Goal: Task Accomplishment & Management: Manage account settings

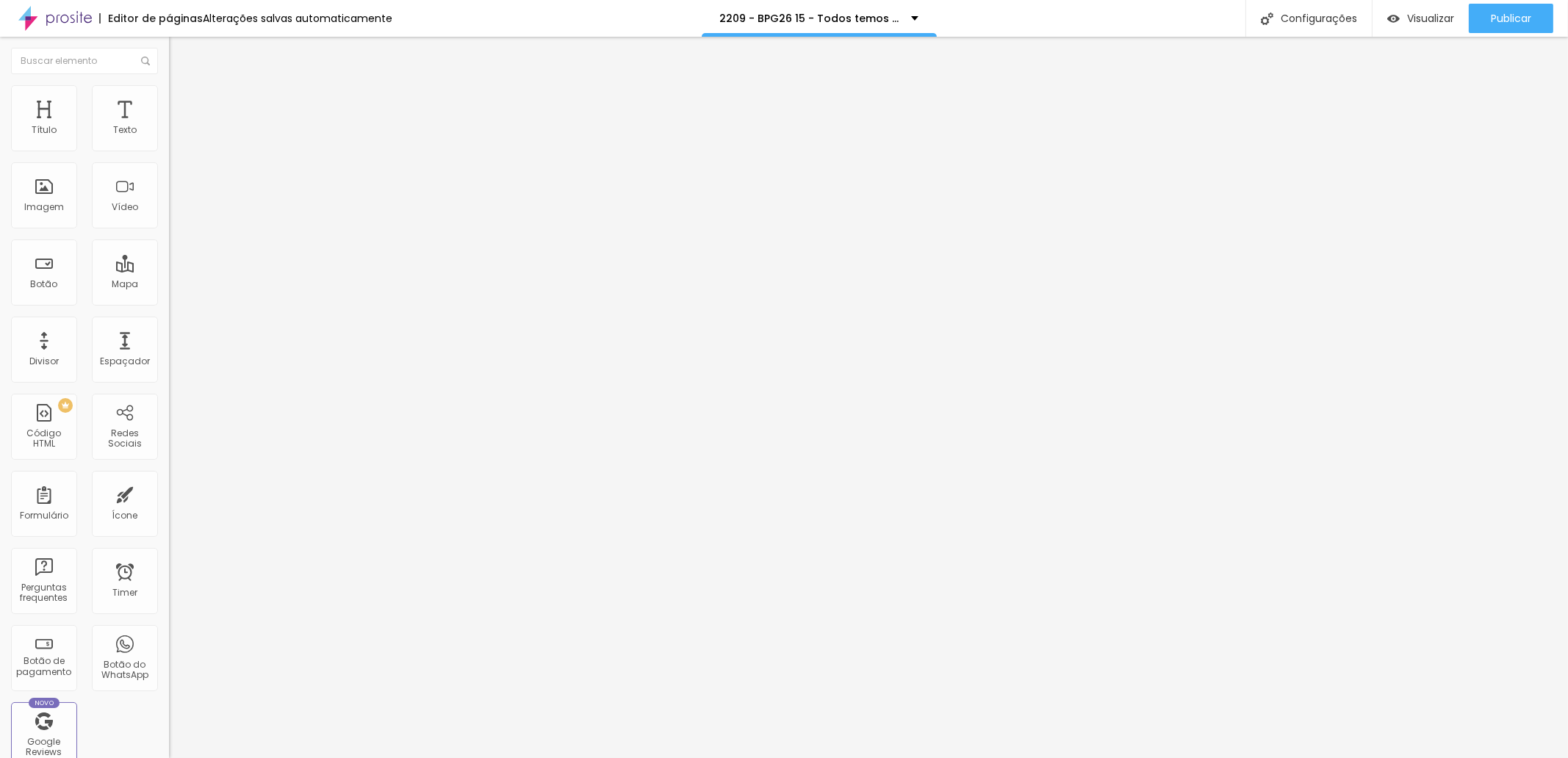
click at [169, 127] on span "Trocar imagem" at bounding box center [210, 120] width 80 height 12
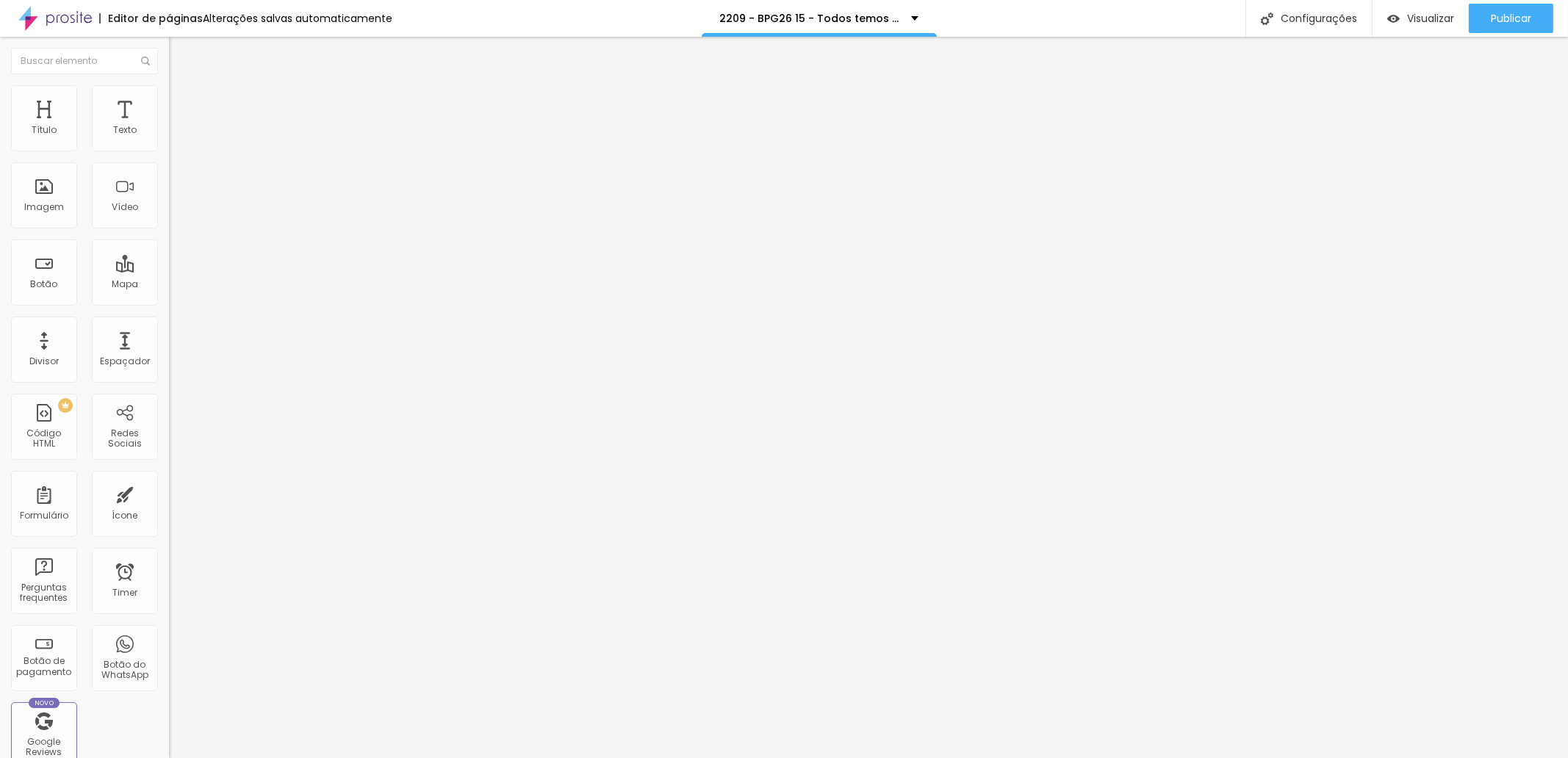
click at [169, 127] on span "Trocar imagem" at bounding box center [210, 120] width 80 height 12
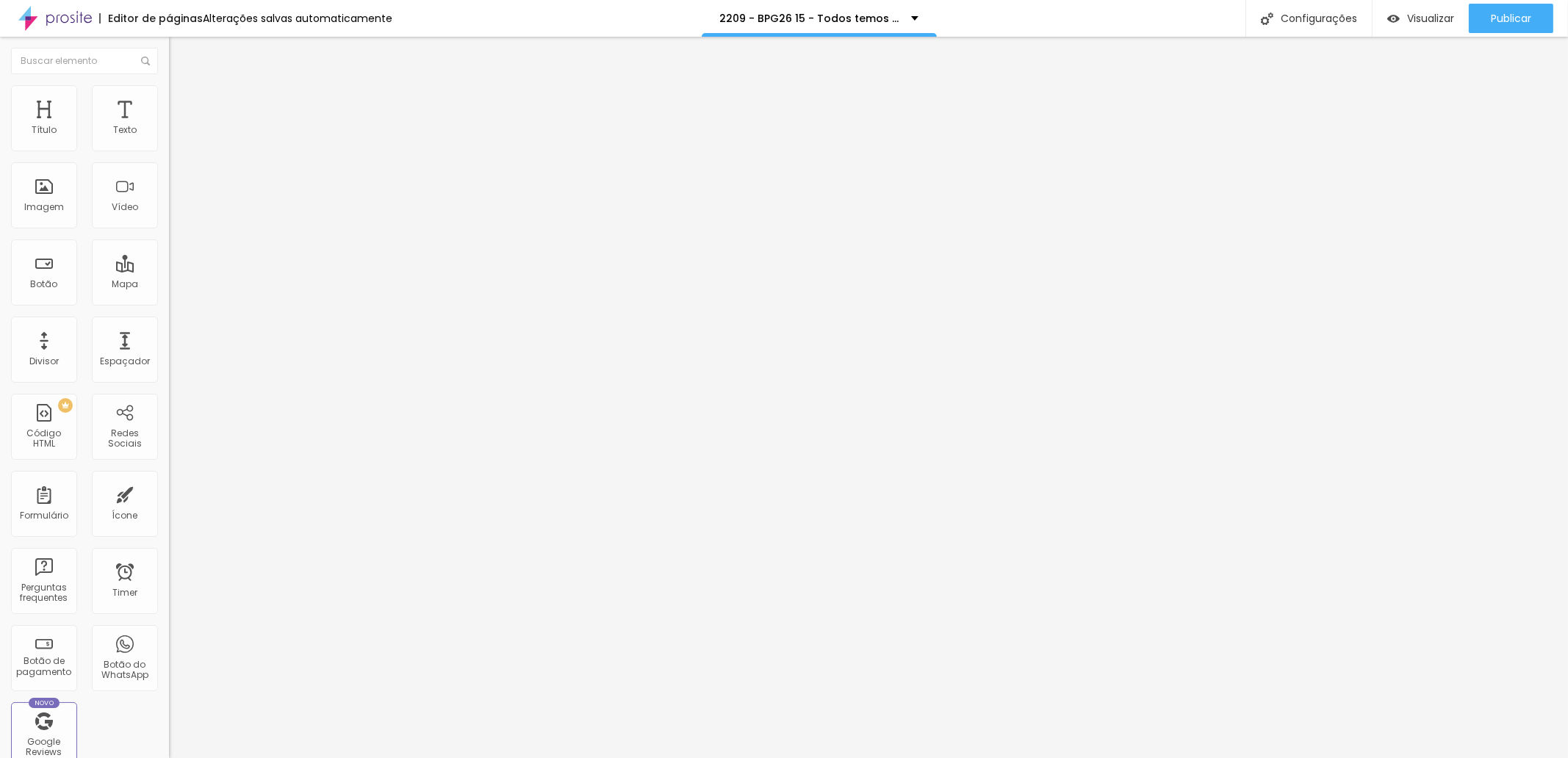
click at [169, 127] on span "Trocar imagem" at bounding box center [210, 120] width 80 height 12
click at [1491, 28] on div "Publicar" at bounding box center [1510, 18] width 40 height 30
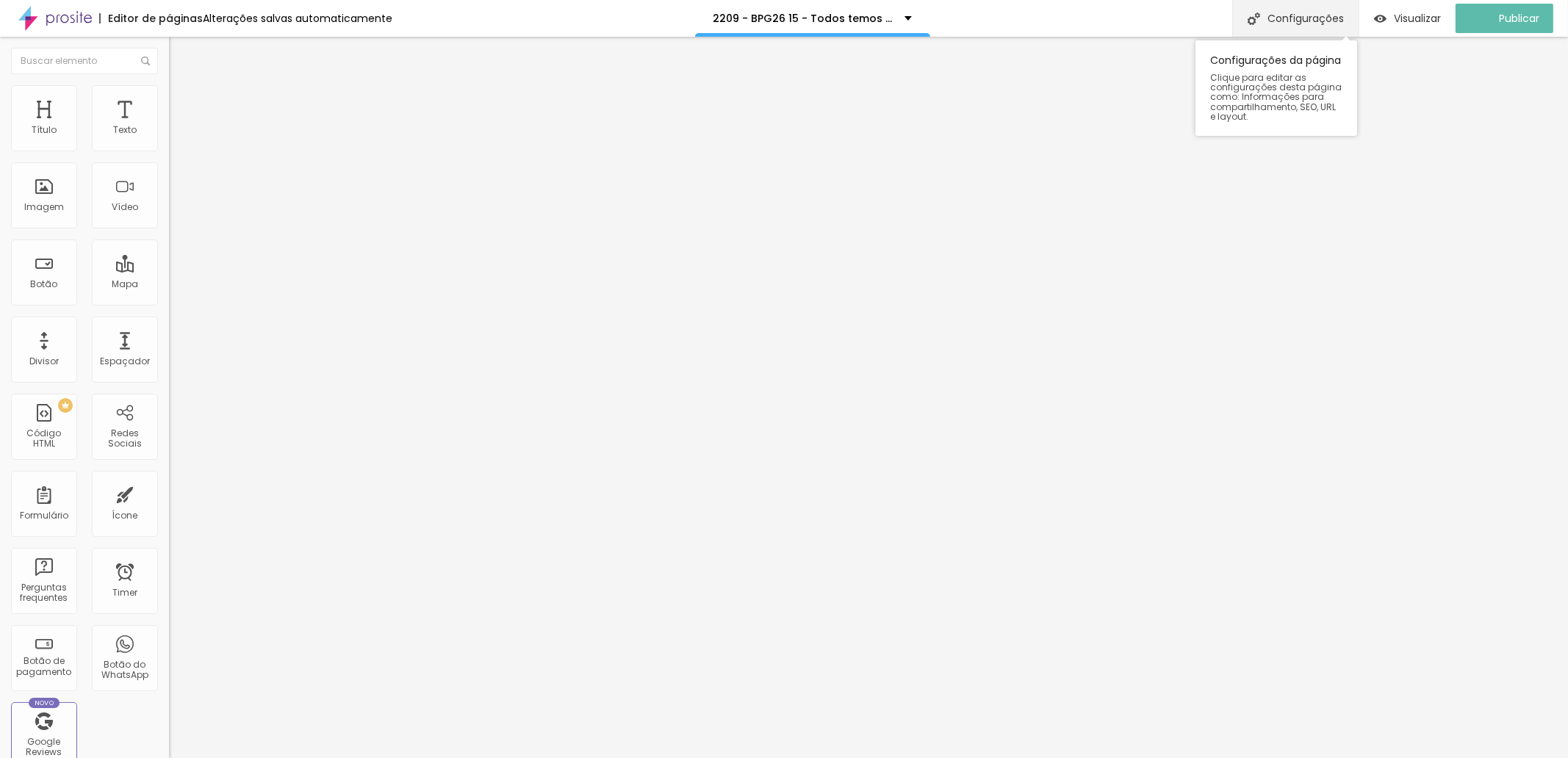
click at [1310, 19] on div "Configurações" at bounding box center [1295, 18] width 127 height 37
drag, startPoint x: 655, startPoint y: 285, endPoint x: 683, endPoint y: 280, distance: 28.4
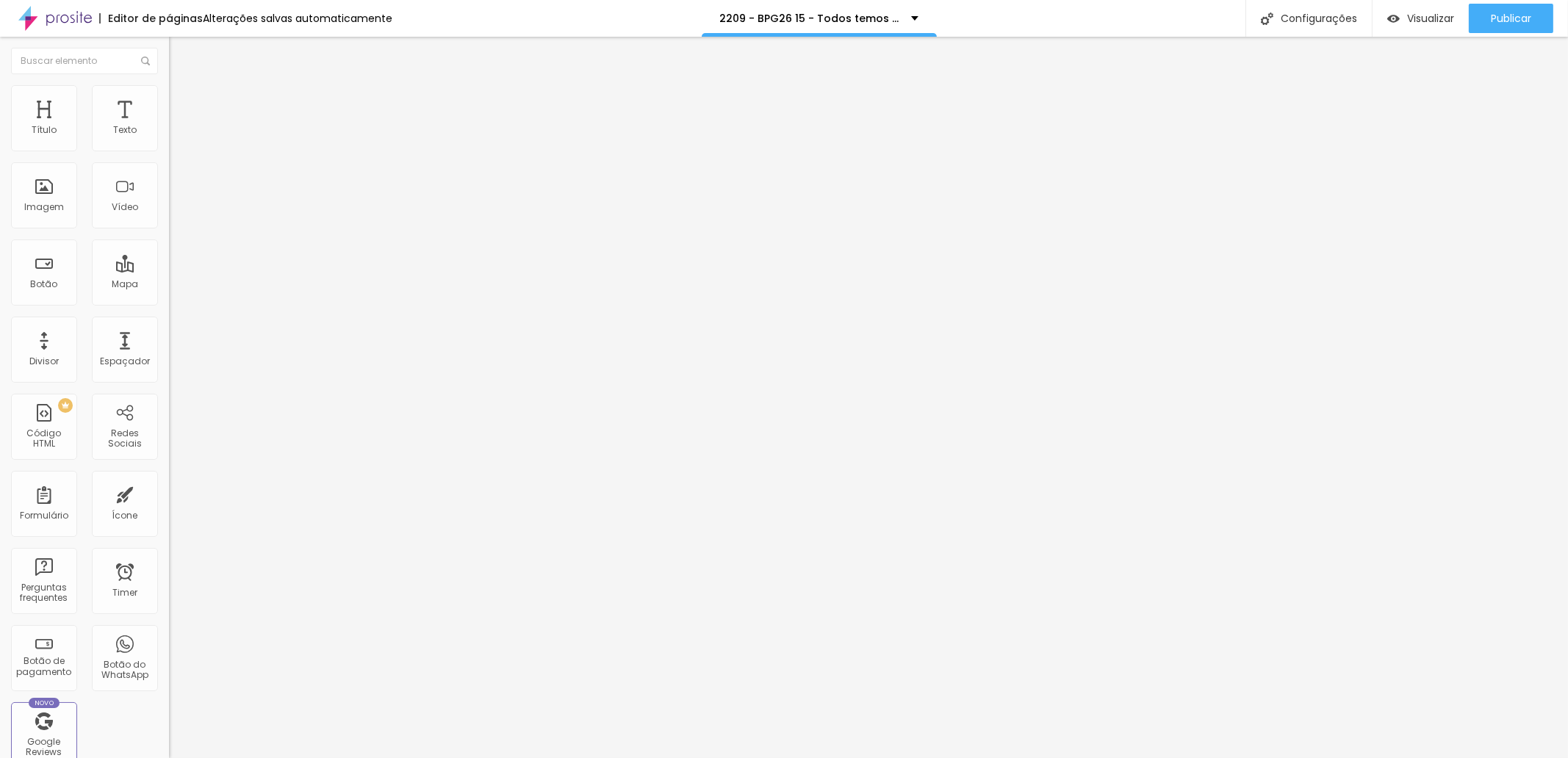
type input "/b2p9g426B15-todos-temos-uma-historia-para-contar"
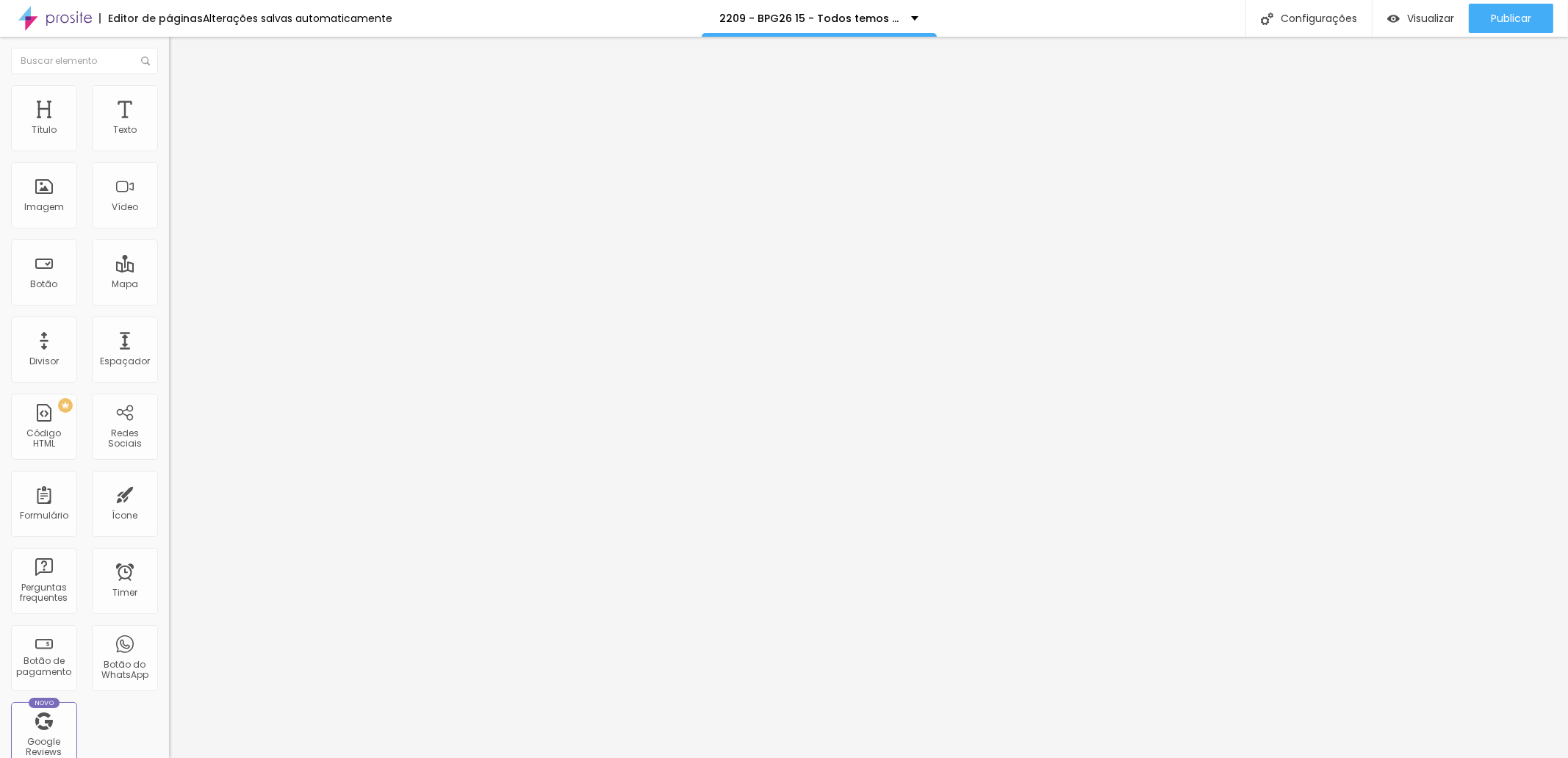
scroll to position [21, 0]
click at [1499, 21] on span "Publicar" at bounding box center [1510, 17] width 40 height 11
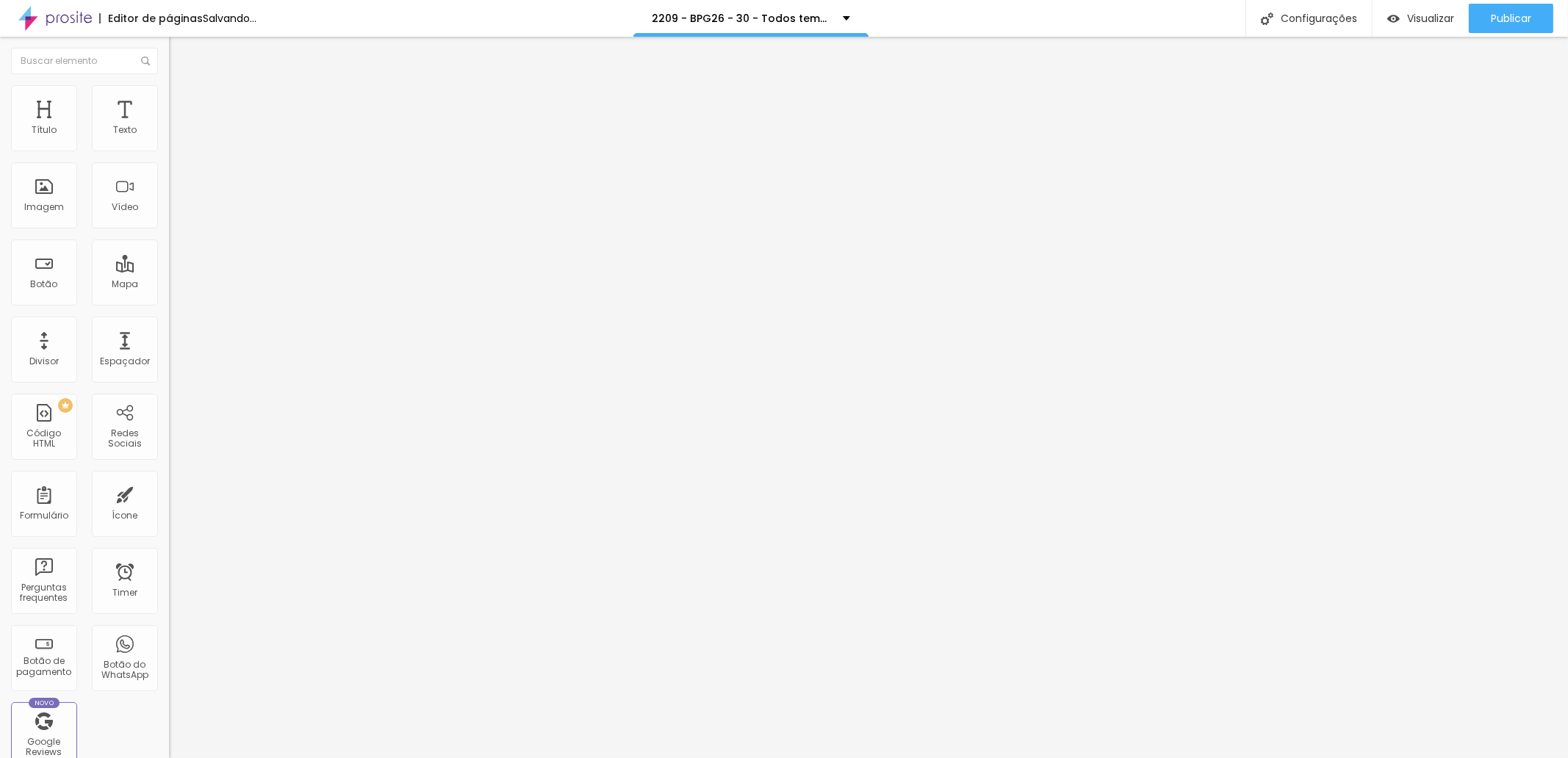
click at [169, 127] on span "Trocar imagem" at bounding box center [210, 120] width 80 height 12
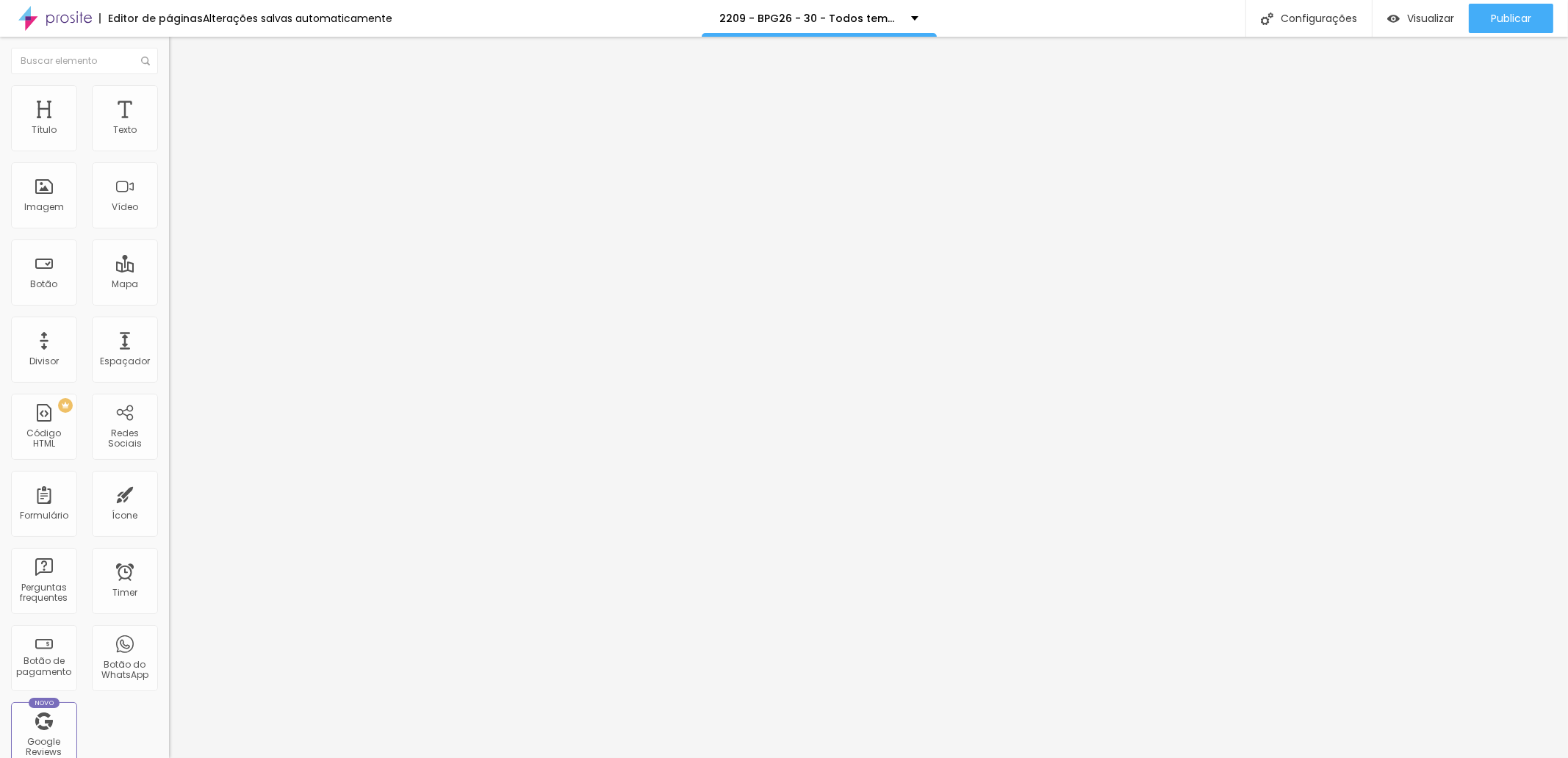
click at [169, 127] on span "Trocar imagem" at bounding box center [210, 120] width 80 height 12
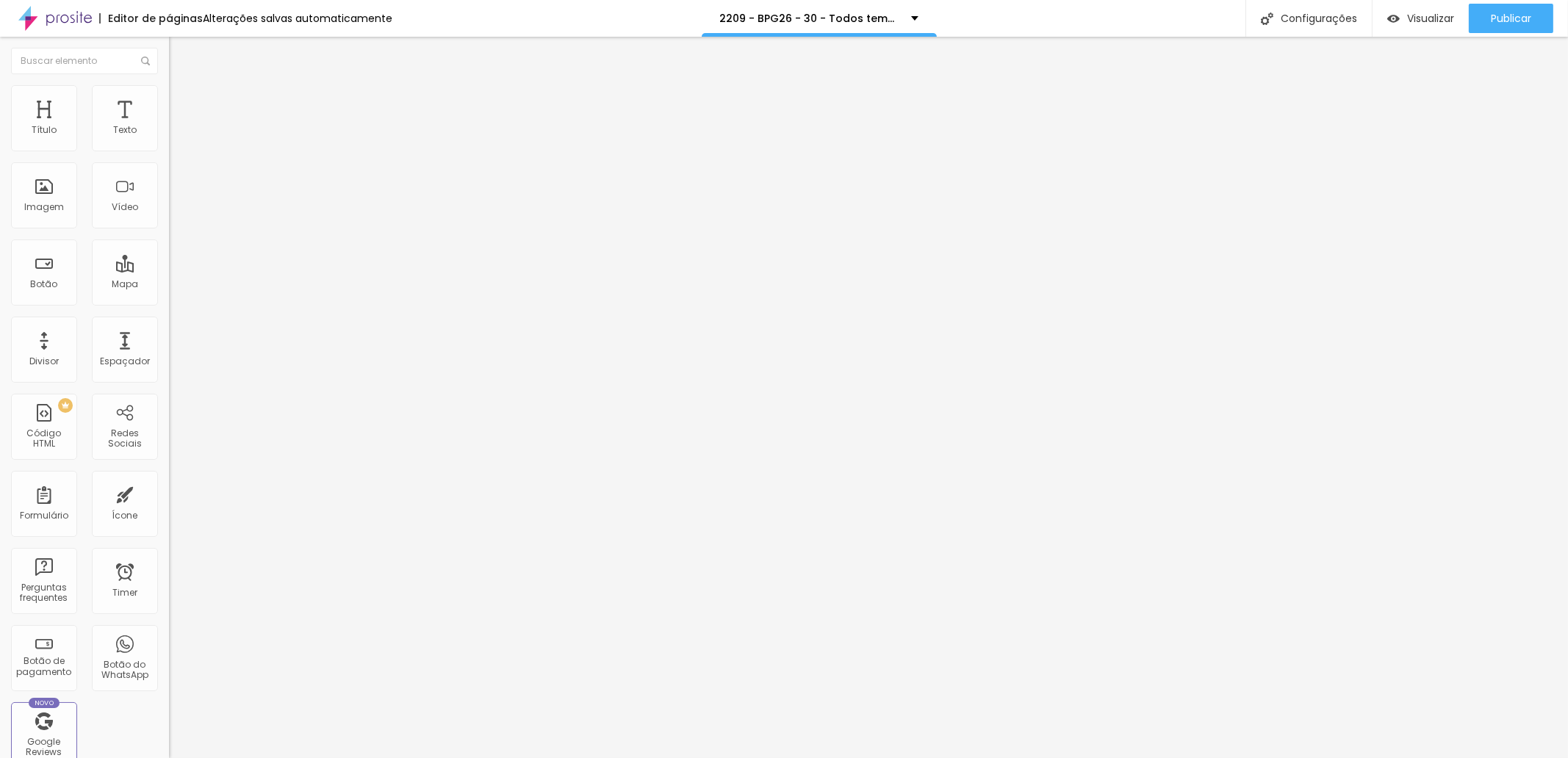
click at [1499, 17] on span "Publicar" at bounding box center [1510, 17] width 40 height 11
click at [1342, 15] on div "Configurações" at bounding box center [1295, 18] width 127 height 37
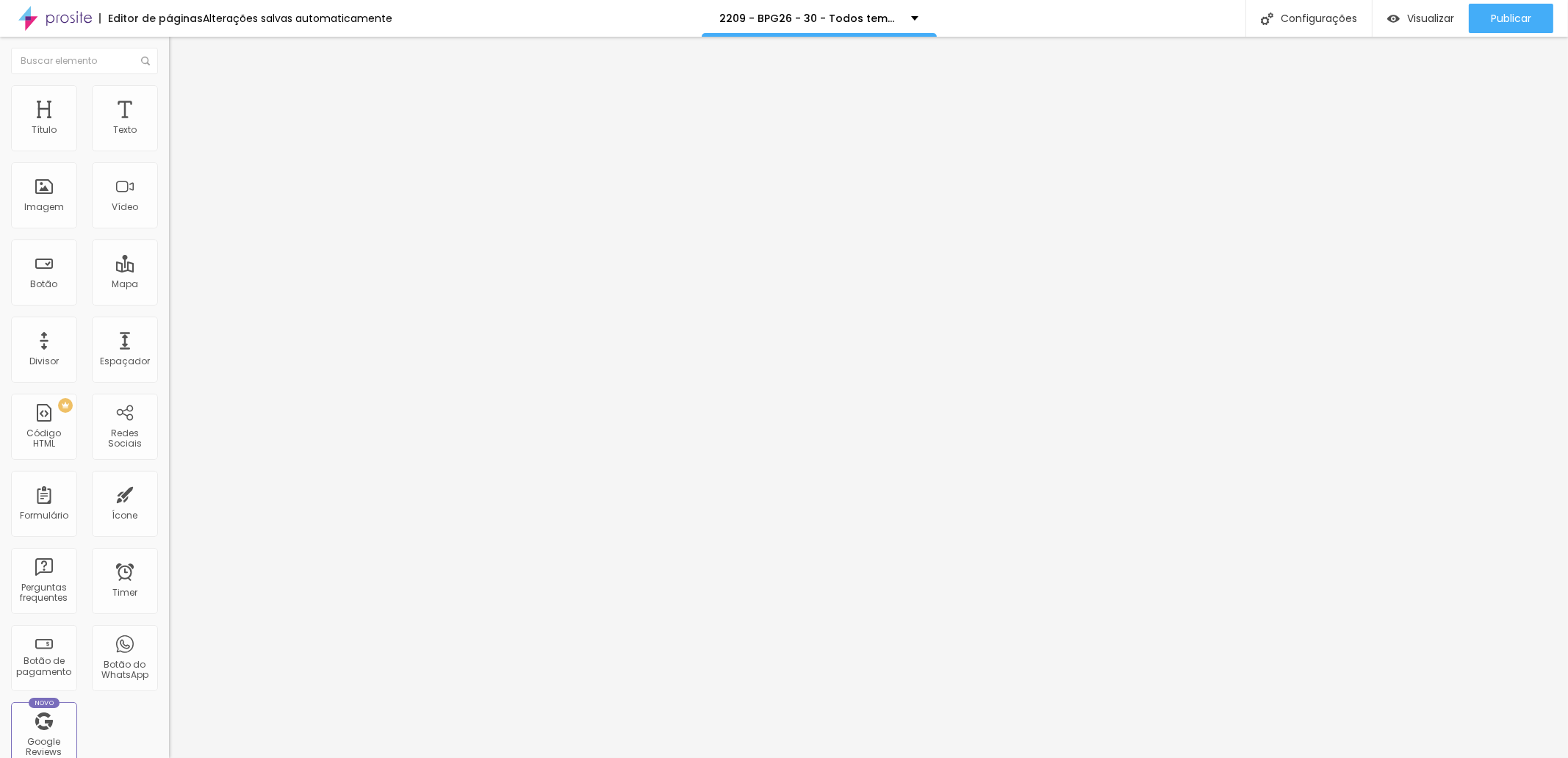
drag, startPoint x: 681, startPoint y: 285, endPoint x: 619, endPoint y: 281, distance: 62.1
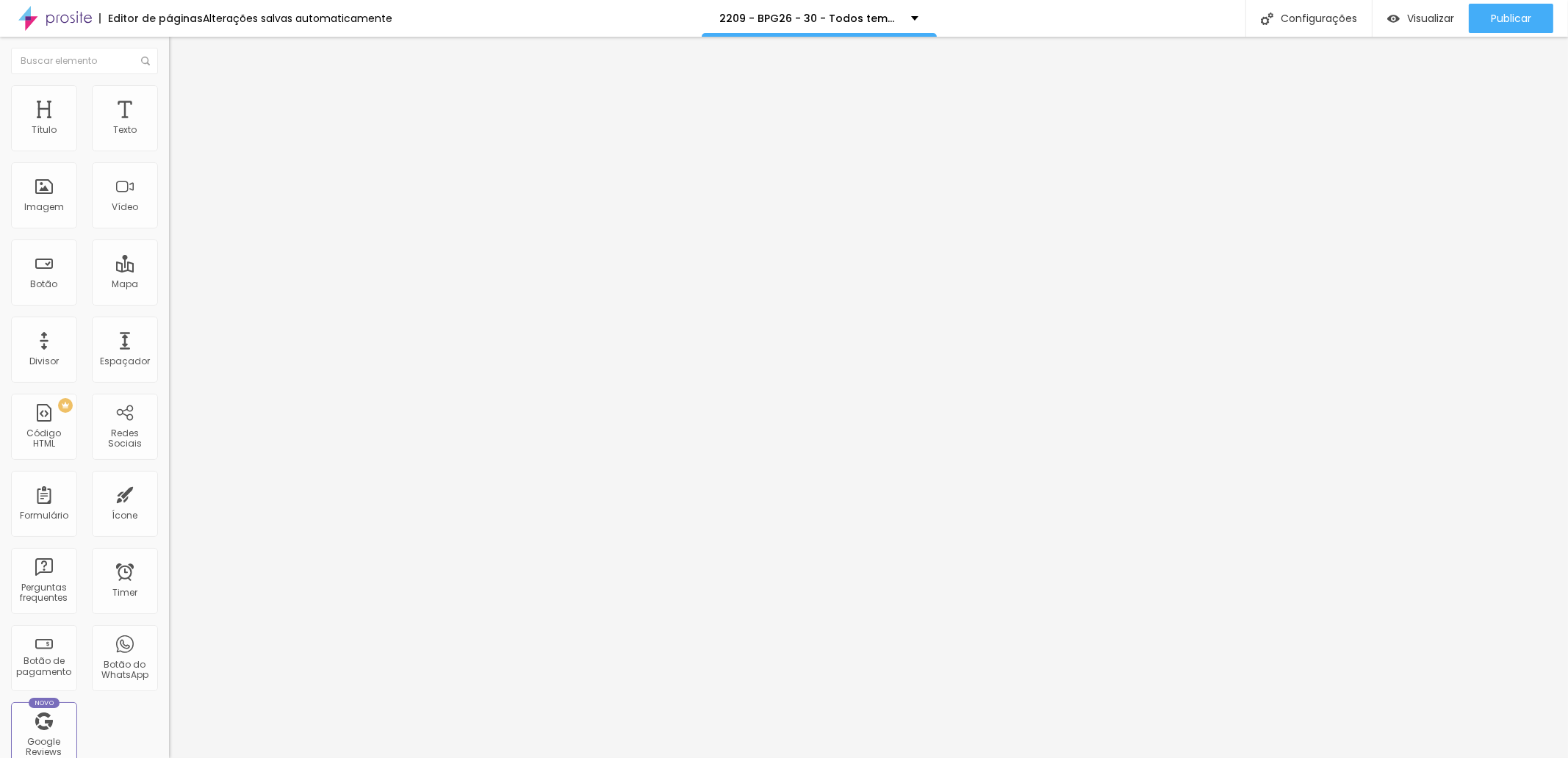
type input "/9b5pg326R30-todos-temos-uma-historia-para-contar"
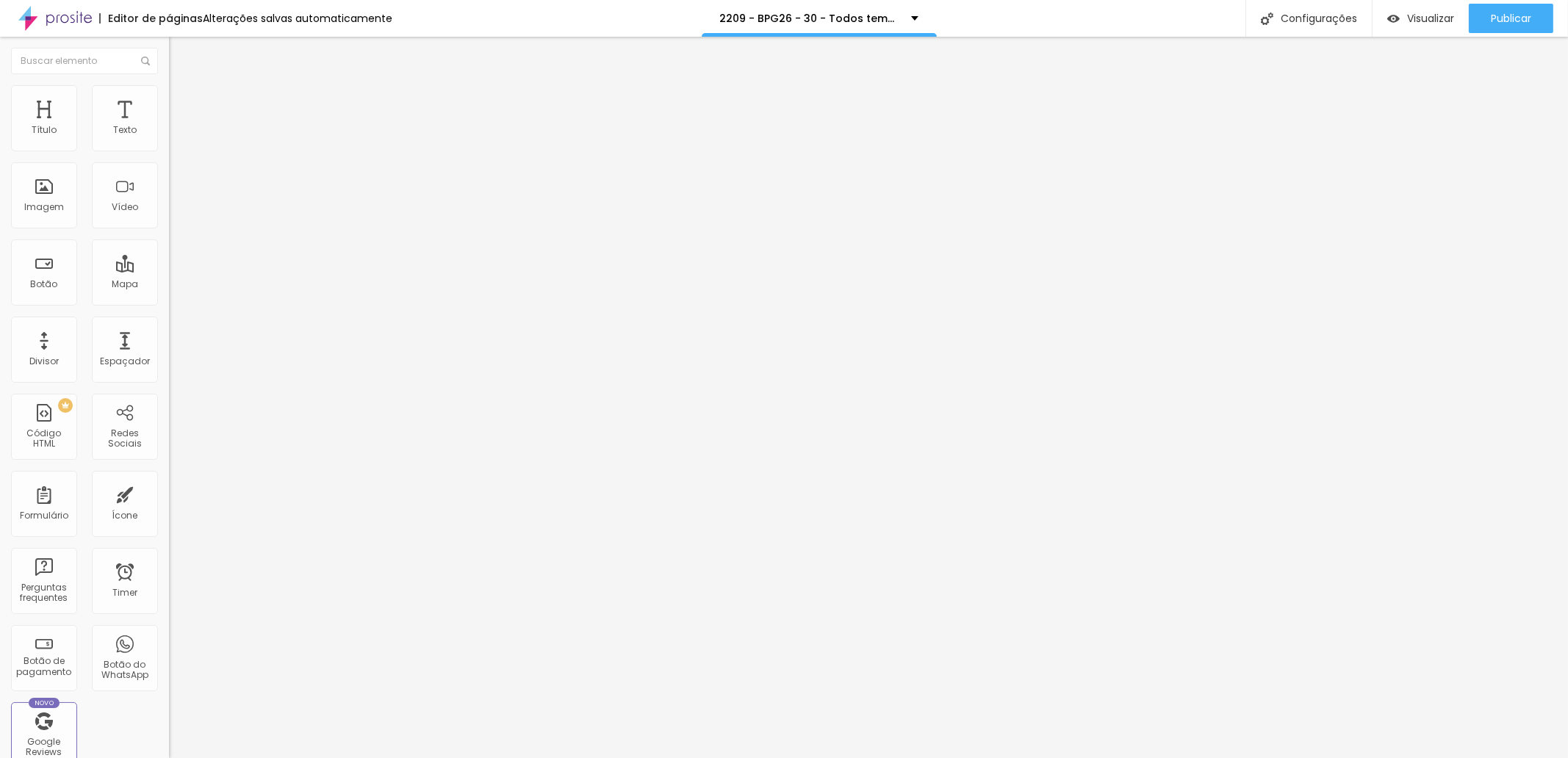
click at [1496, 27] on div "Publicar" at bounding box center [1510, 18] width 40 height 30
click at [169, 127] on span "Trocar imagem" at bounding box center [210, 120] width 80 height 12
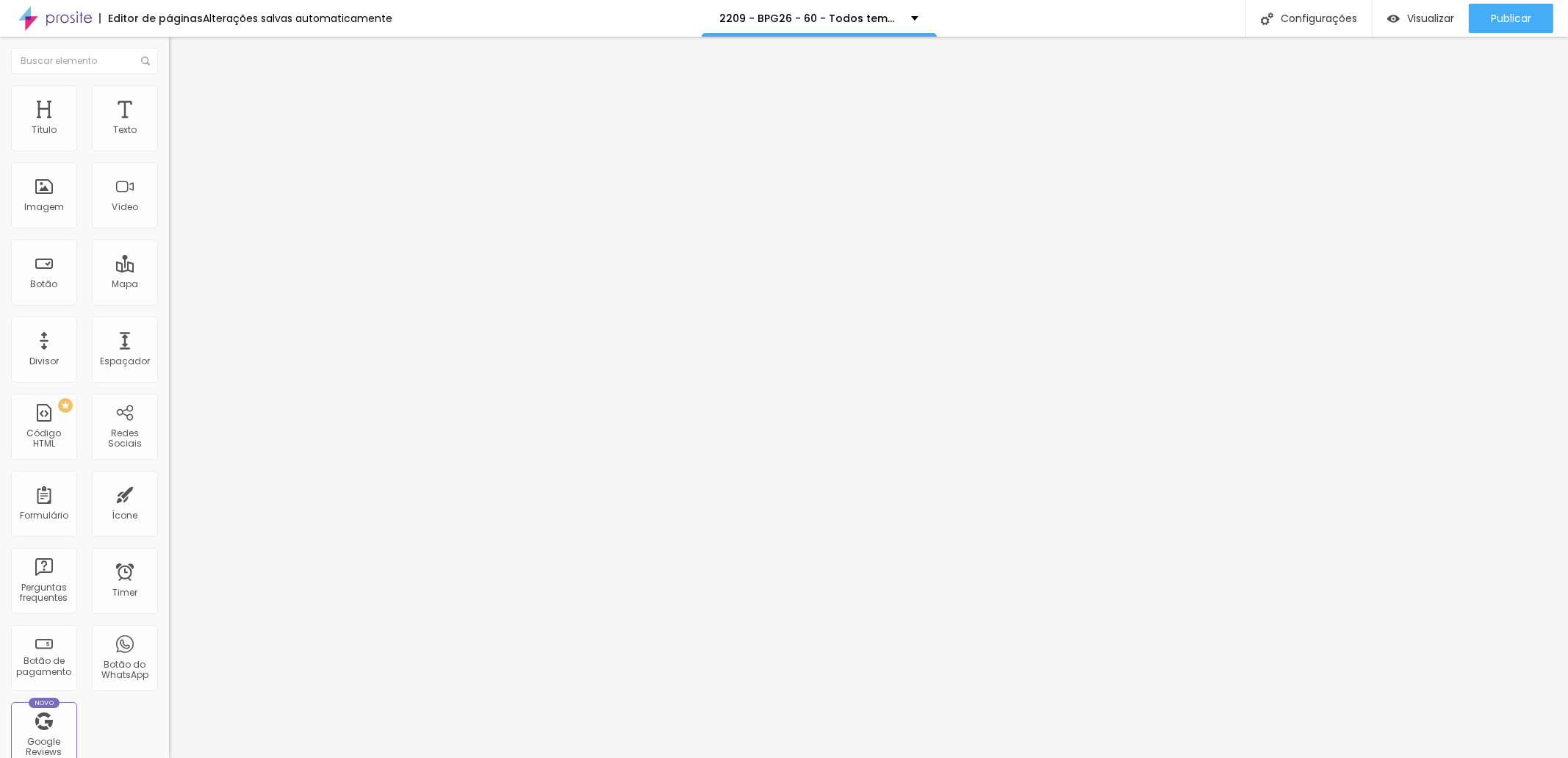
click at [1506, 21] on span "Publicar" at bounding box center [1510, 17] width 40 height 11
click at [1318, 22] on div "Configurações" at bounding box center [1295, 18] width 127 height 37
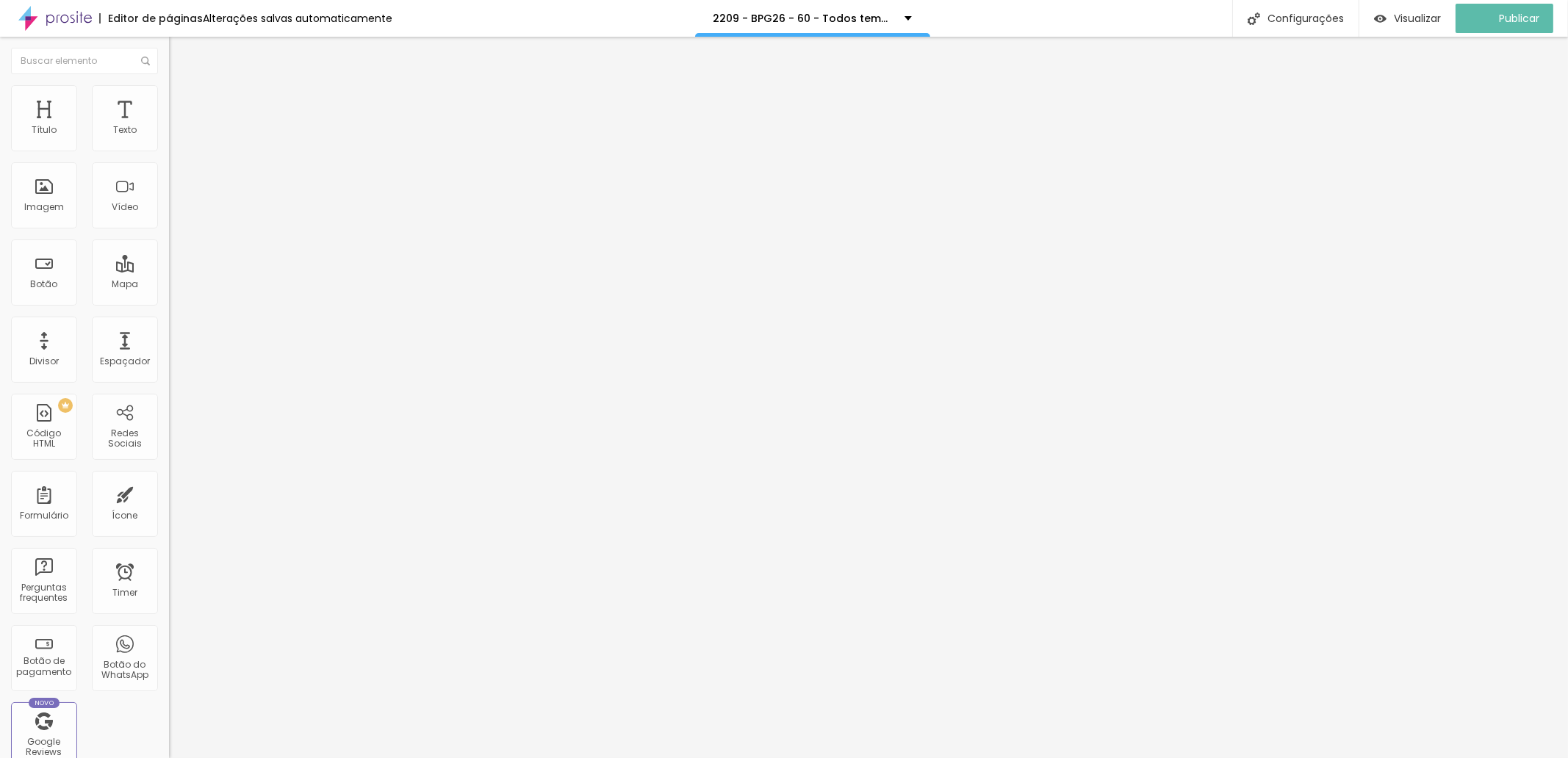
scroll to position [21, 0]
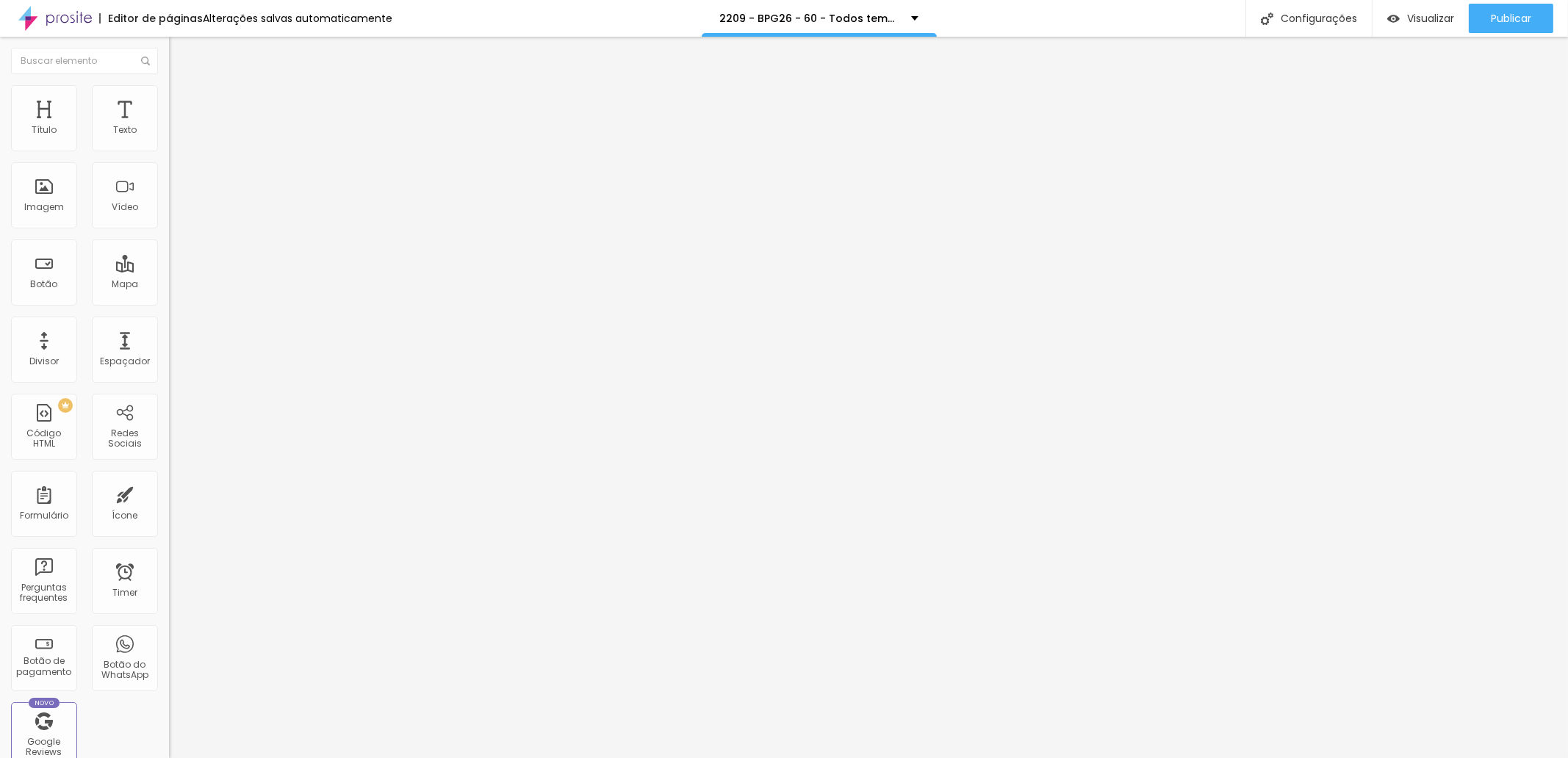
drag, startPoint x: 657, startPoint y: 282, endPoint x: 677, endPoint y: 282, distance: 20.0
type input "/2bp4g26Bb60-todos-temos-uma-historia-para-contar"
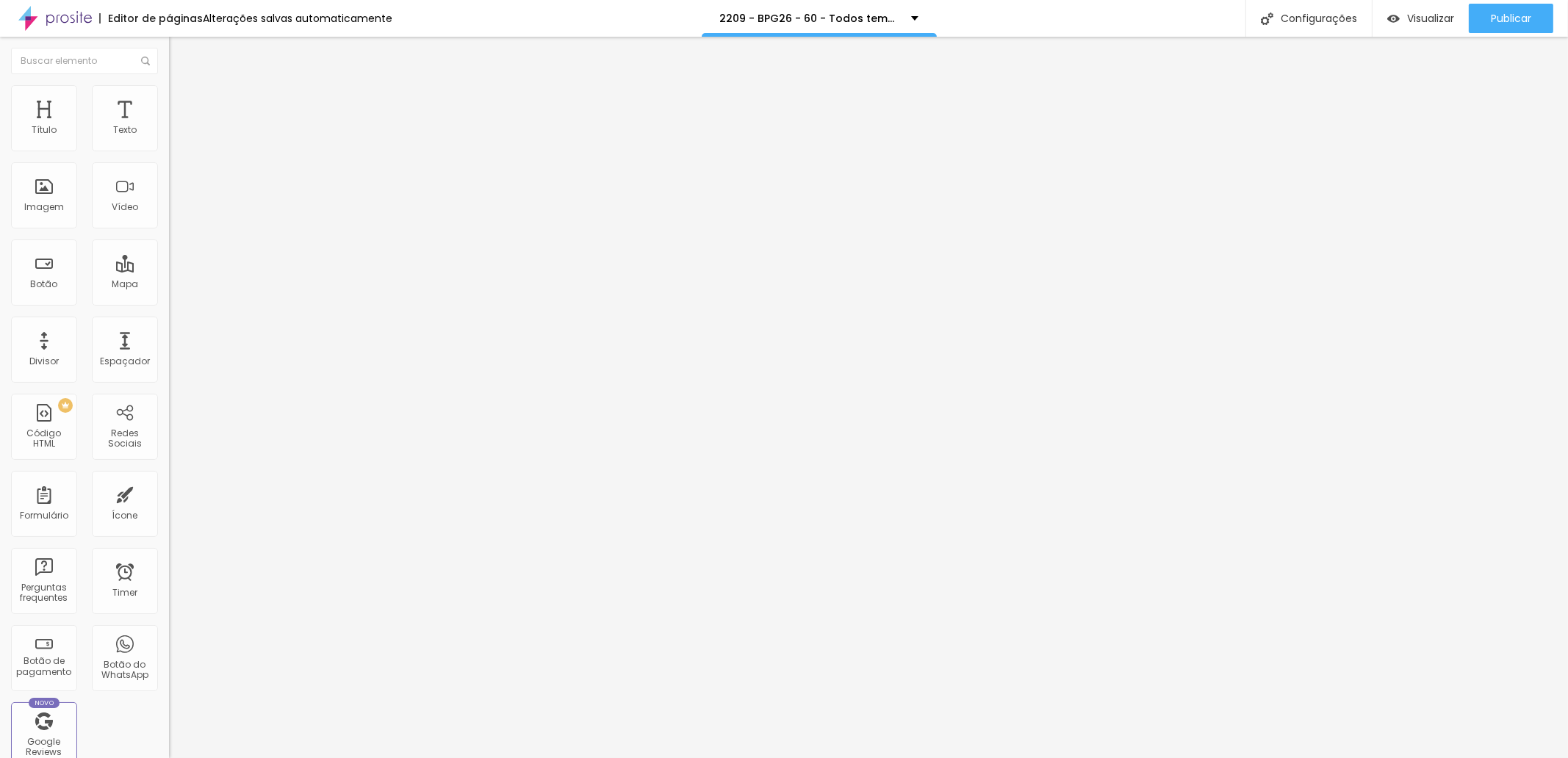
click at [1519, 21] on span "Publicar" at bounding box center [1510, 17] width 40 height 11
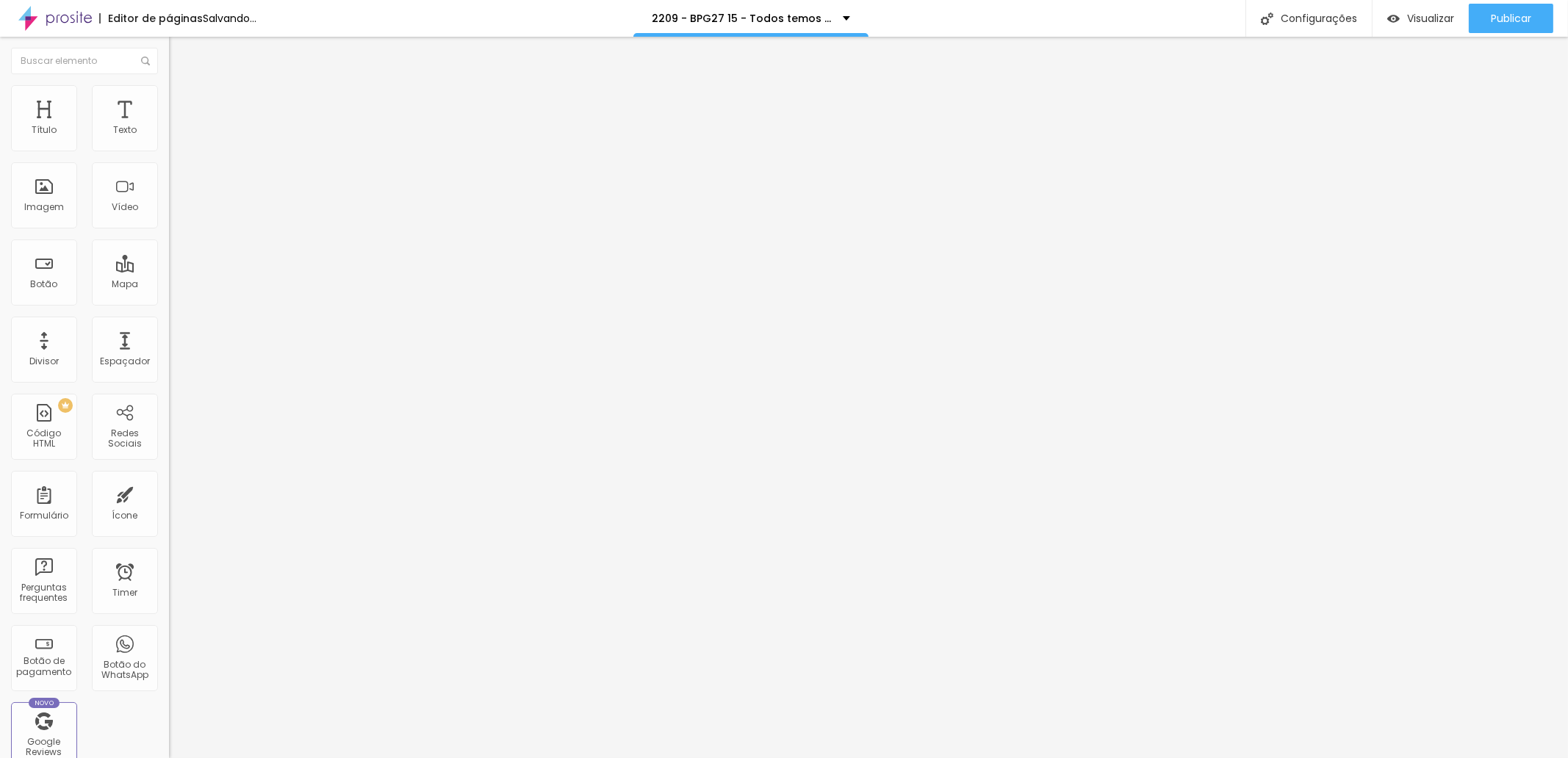
click at [169, 127] on span "Trocar imagem" at bounding box center [210, 120] width 80 height 12
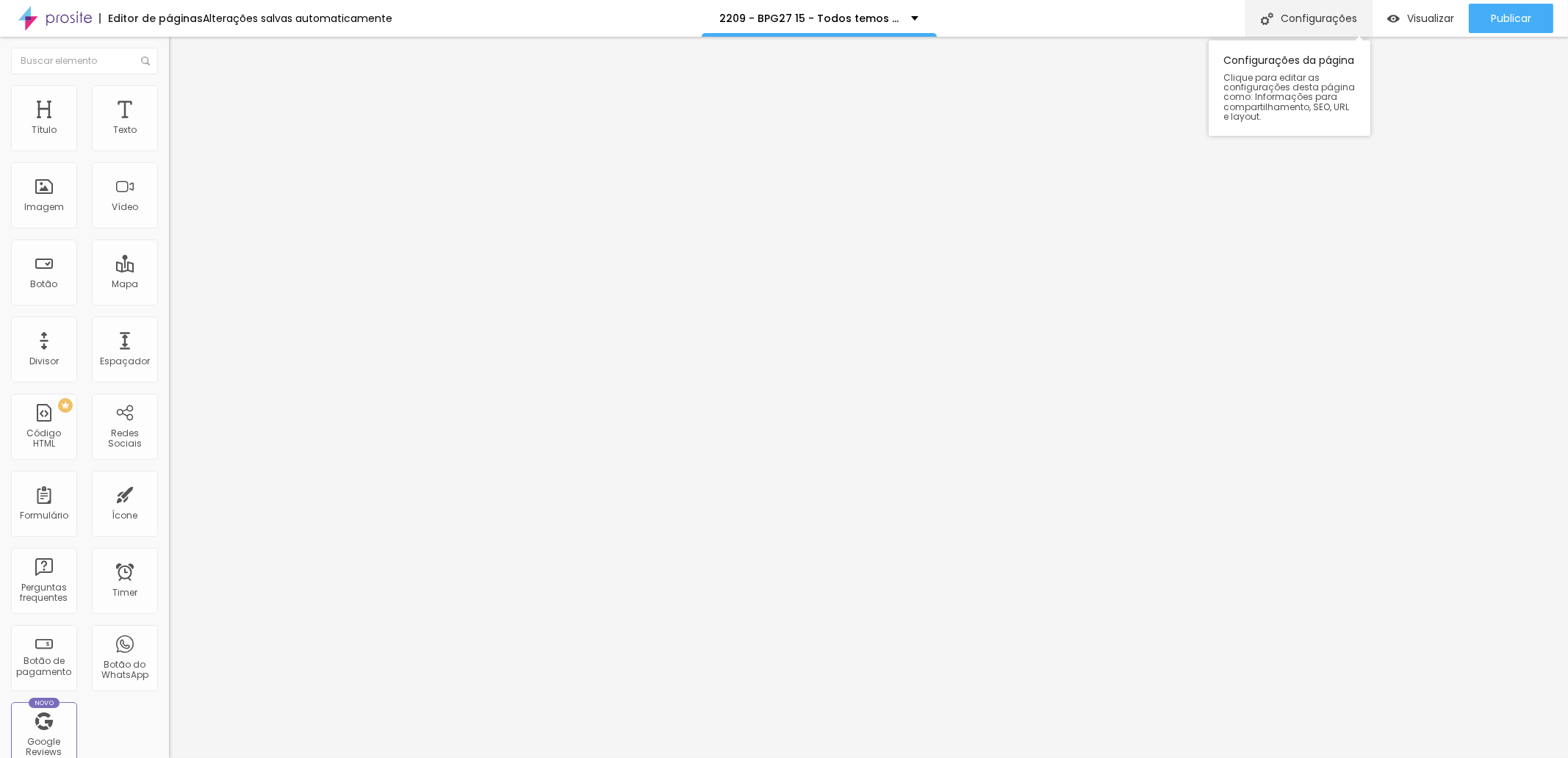
click at [1301, 25] on div "Configurações" at bounding box center [1308, 18] width 127 height 37
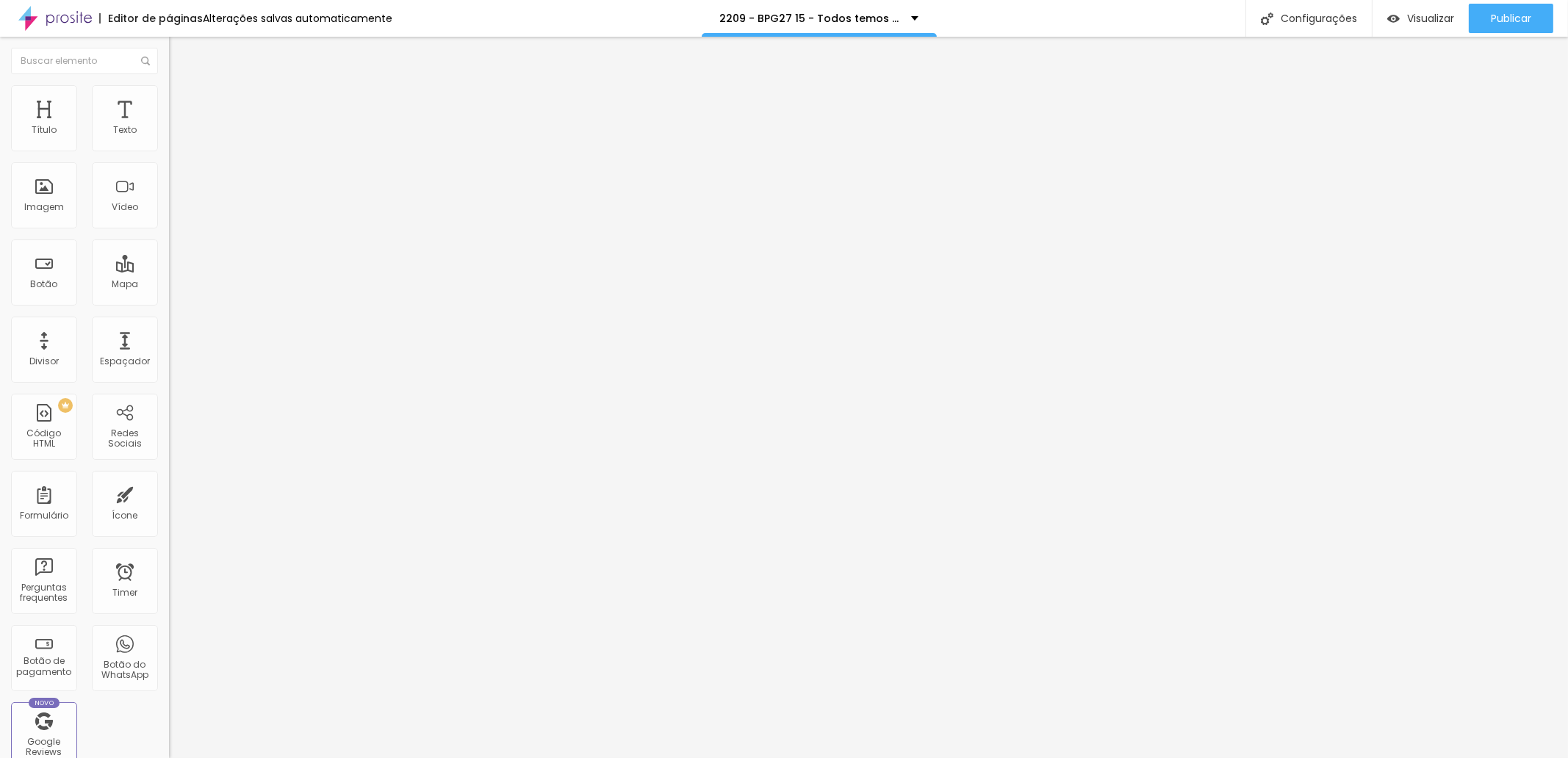
scroll to position [7, 0]
drag, startPoint x: 655, startPoint y: 283, endPoint x: 682, endPoint y: 280, distance: 27.2
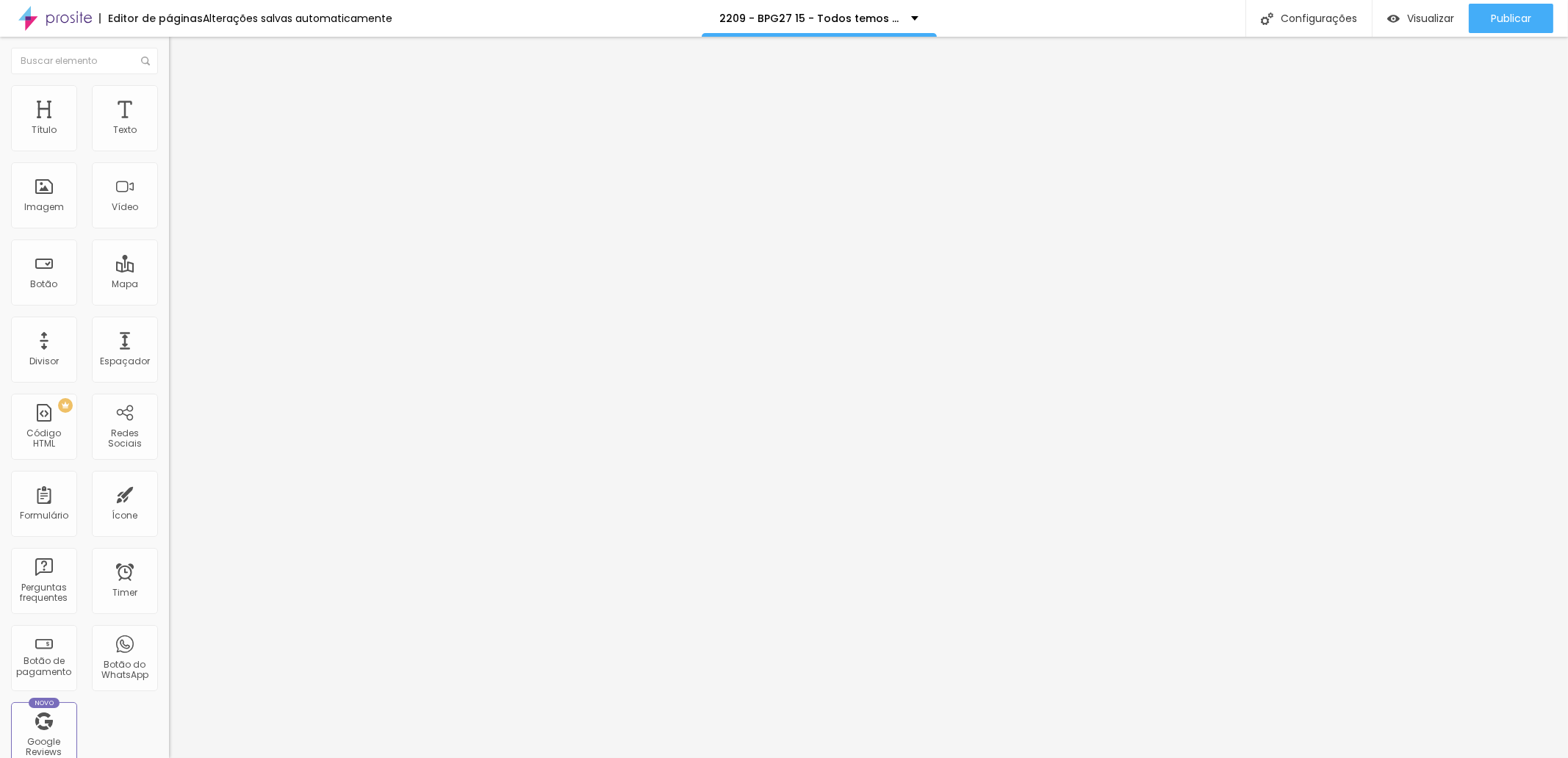
type input "/bE6pg27Ii15-todos-temos-uma-historia-para-contar"
click at [1511, 13] on span "Publicar" at bounding box center [1510, 17] width 40 height 11
click at [1517, 17] on span "Publicar" at bounding box center [1510, 17] width 40 height 11
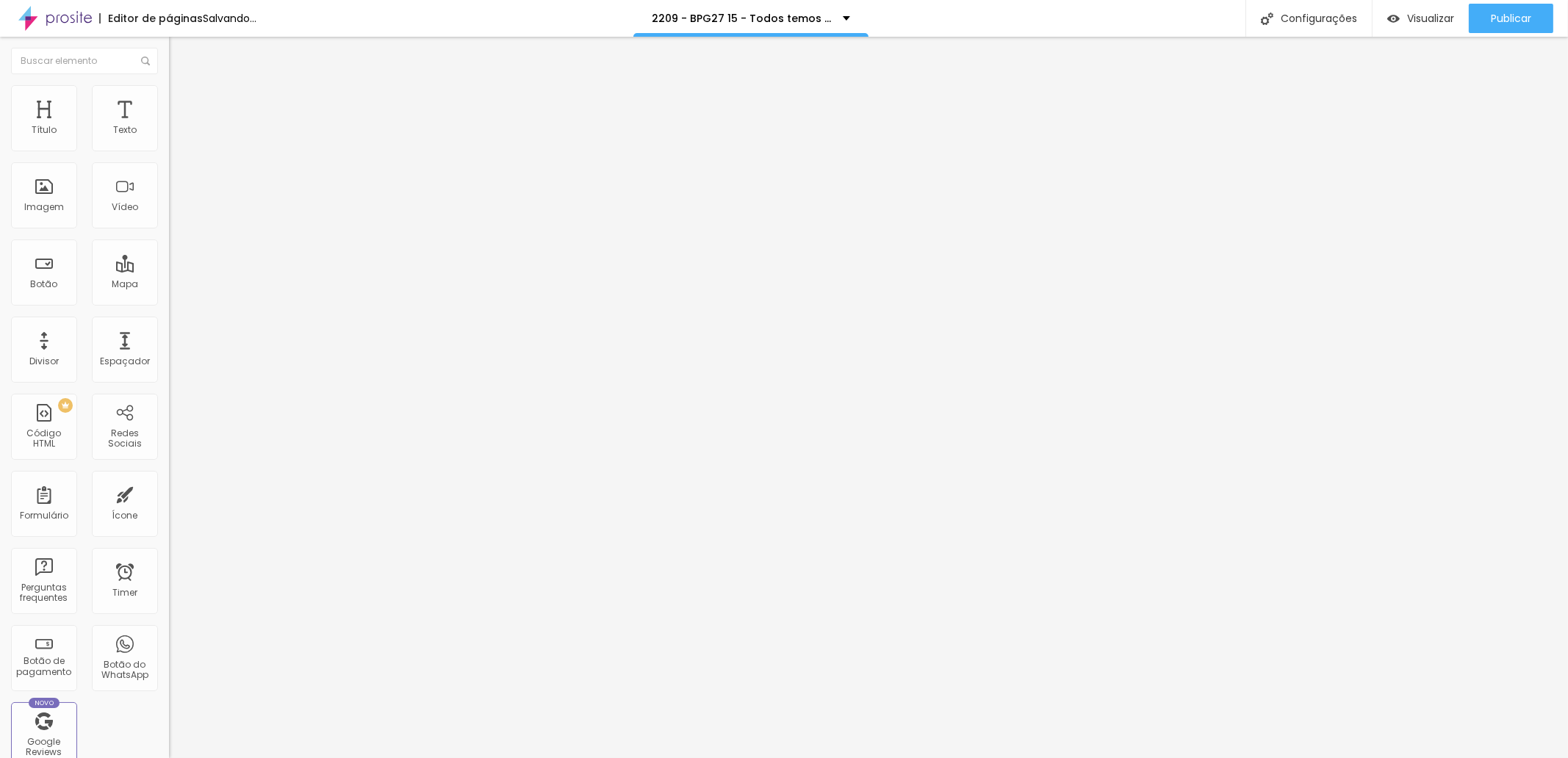
click at [169, 127] on span "Trocar imagem" at bounding box center [210, 120] width 80 height 12
click at [1491, 16] on span "Publicar" at bounding box center [1510, 17] width 40 height 11
click at [169, 127] on span "Trocar imagem" at bounding box center [210, 120] width 80 height 12
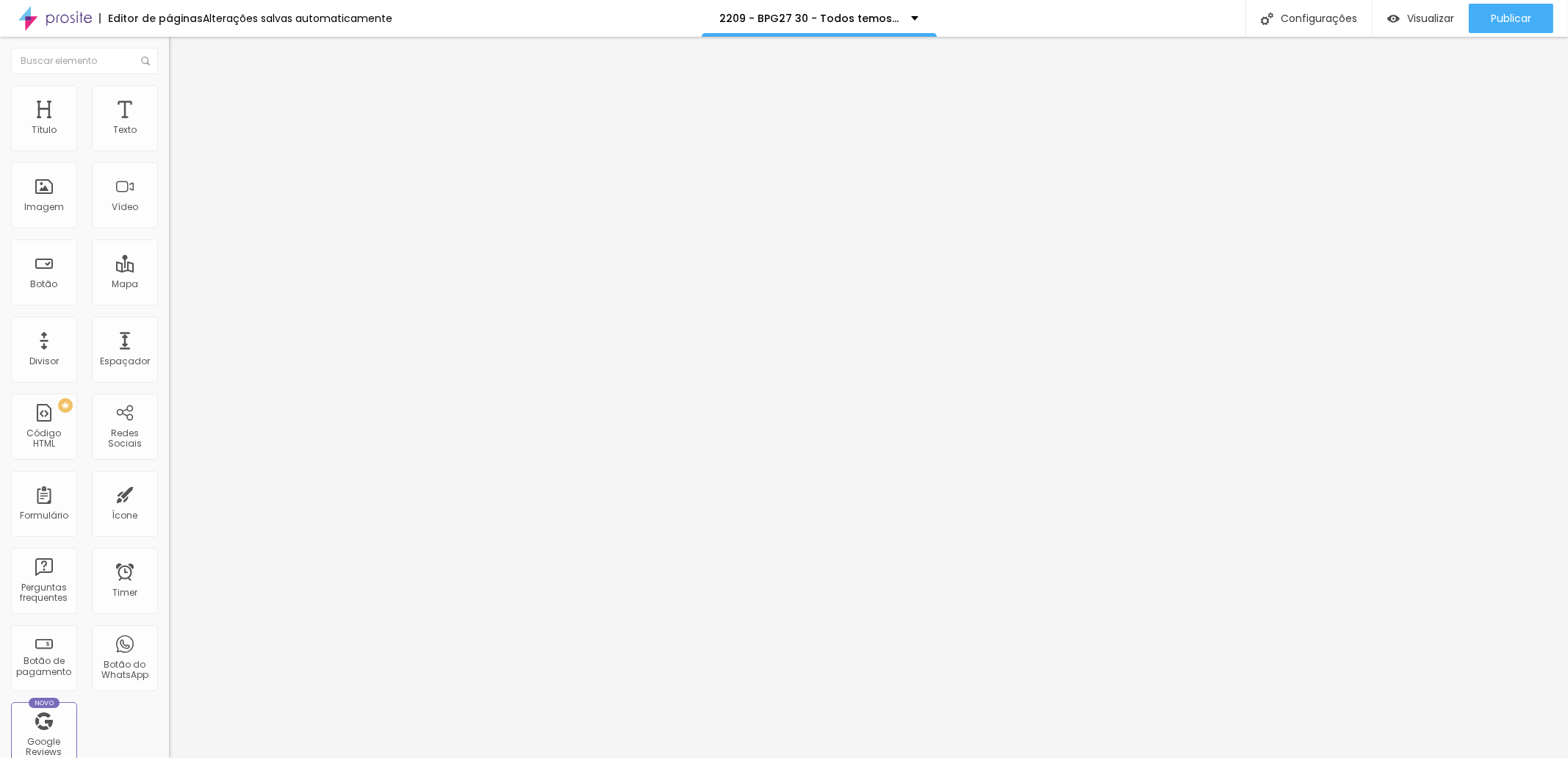
click at [1340, 20] on div "Configurações" at bounding box center [1308, 18] width 127 height 37
drag, startPoint x: 655, startPoint y: 284, endPoint x: 683, endPoint y: 283, distance: 28.0
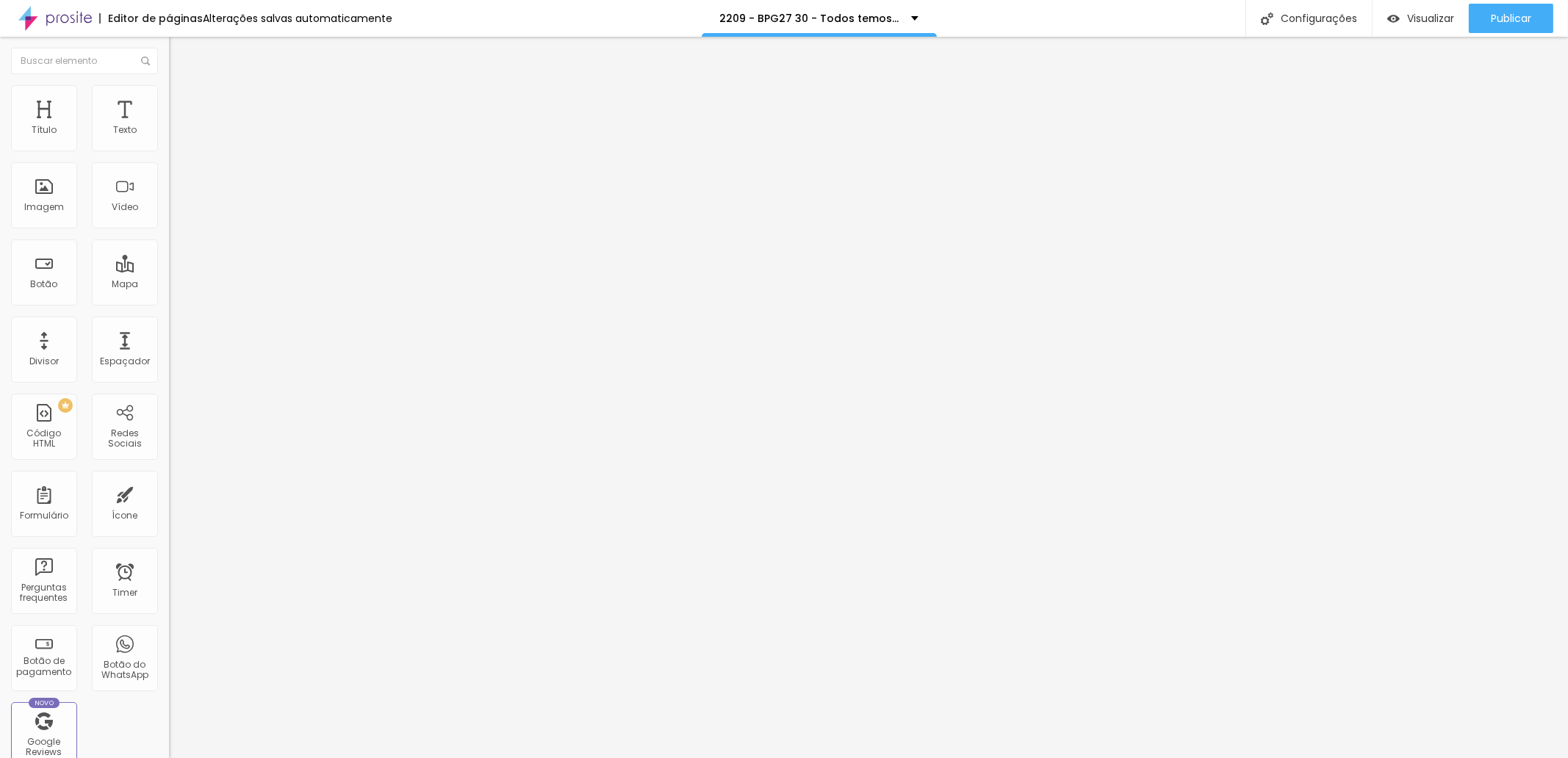
type input "/Ib63pg27JT30-todos-temos-uma-historia-para-contar"
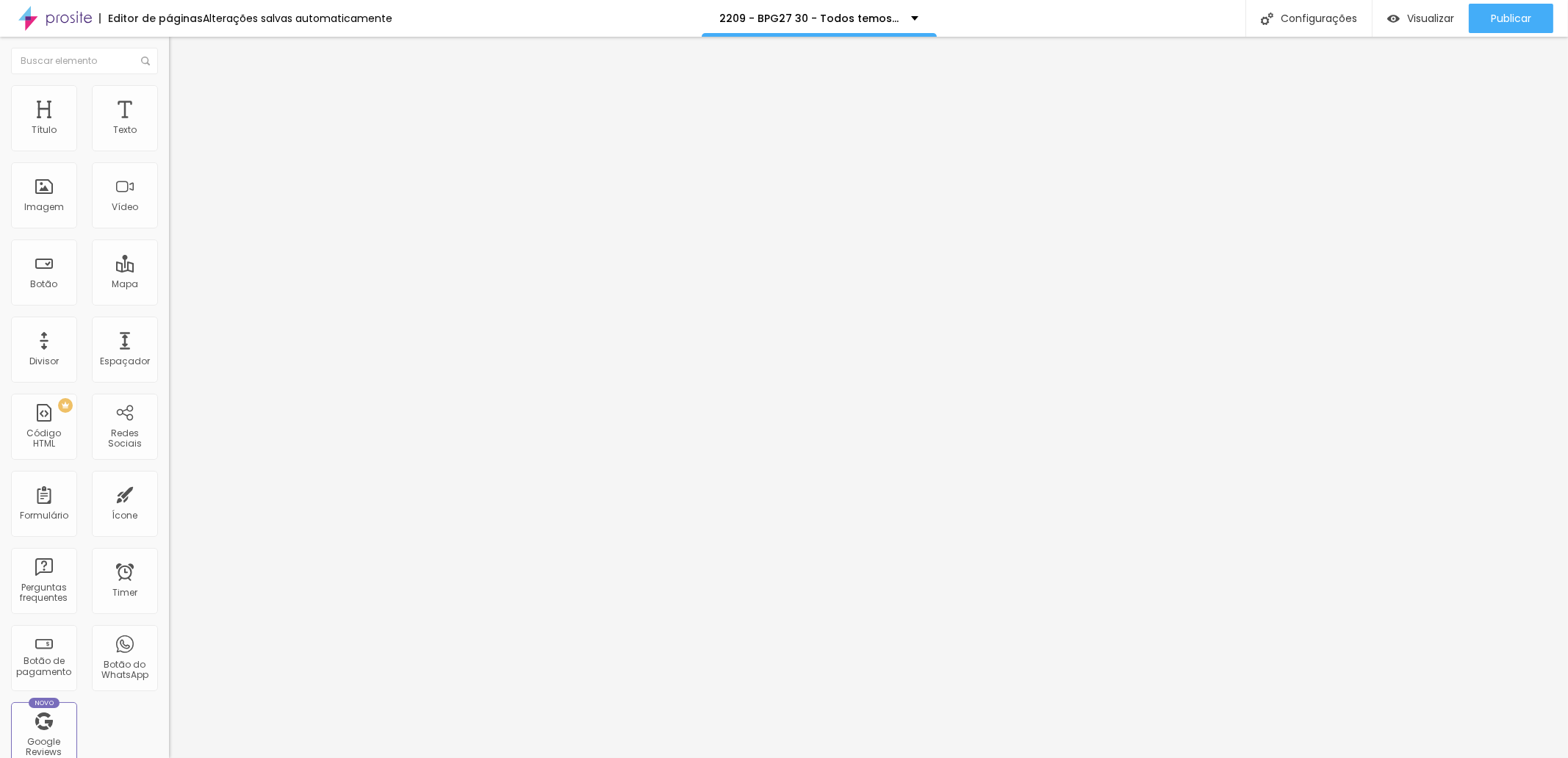
scroll to position [21, 0]
click at [1514, 21] on span "Publicar" at bounding box center [1510, 17] width 40 height 11
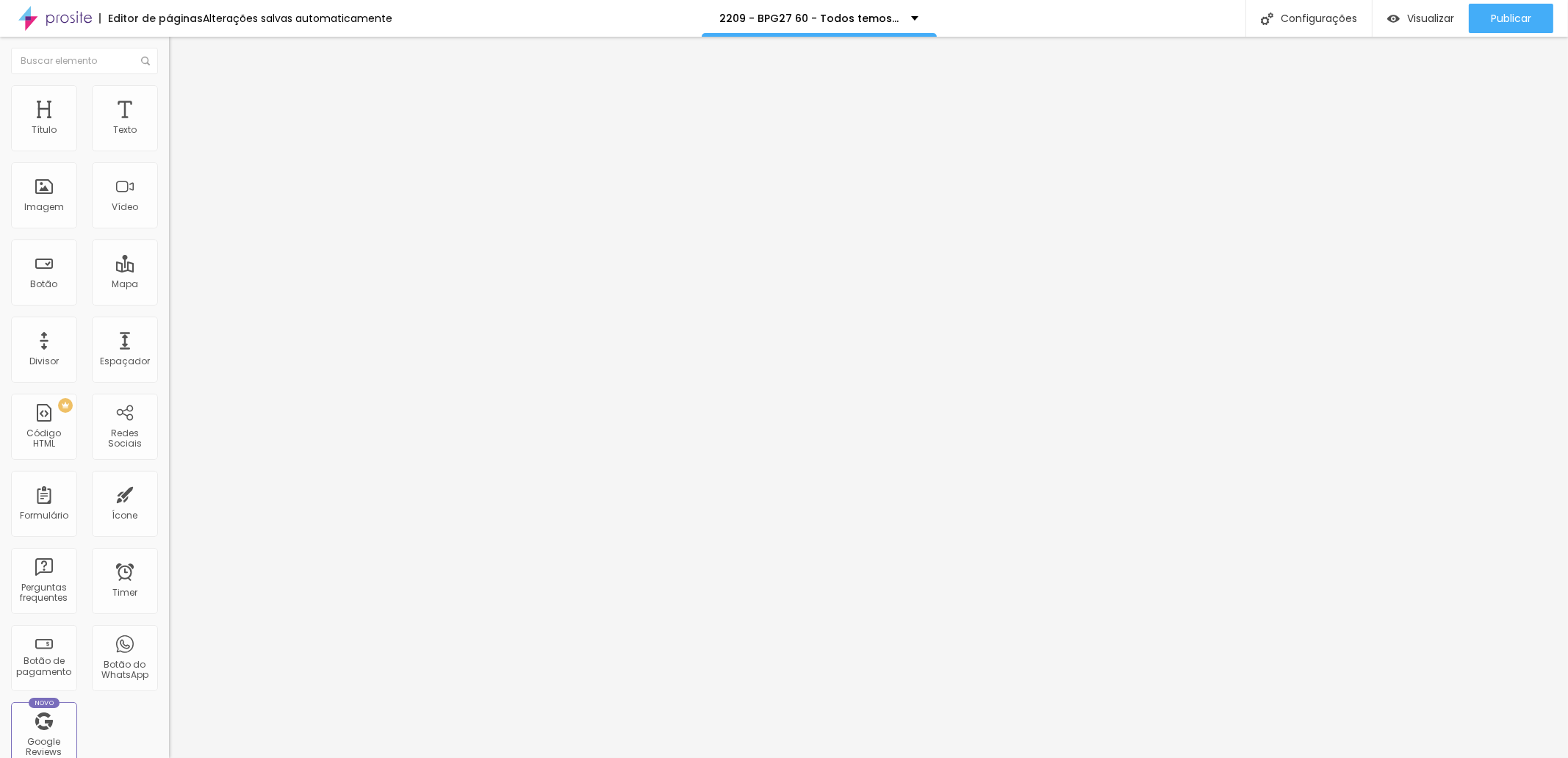
click at [169, 127] on span "Trocar imagem" at bounding box center [210, 120] width 80 height 12
drag, startPoint x: 138, startPoint y: 230, endPoint x: 152, endPoint y: 233, distance: 14.3
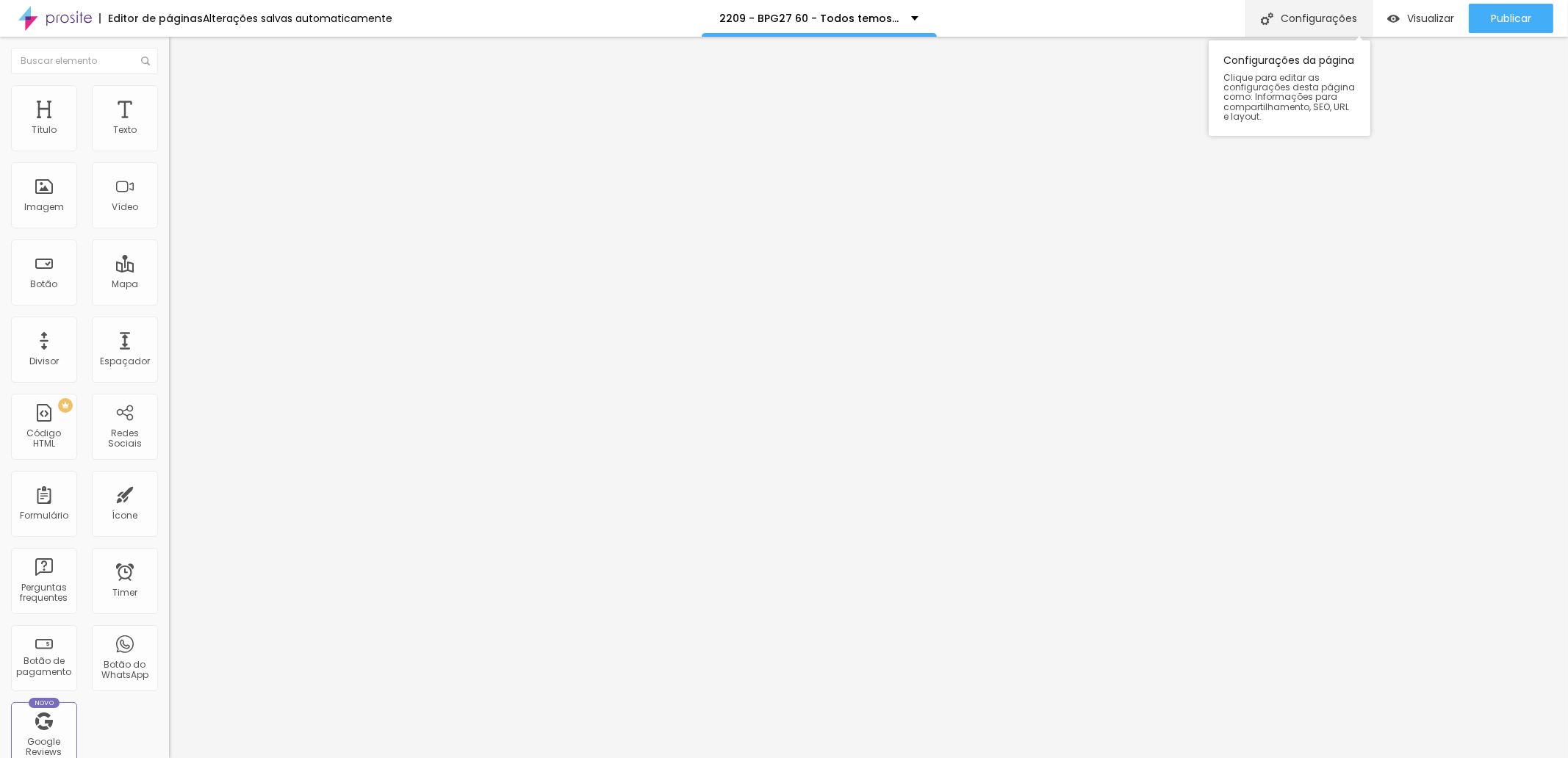
click at [1297, 20] on div "Configurações" at bounding box center [1308, 18] width 127 height 37
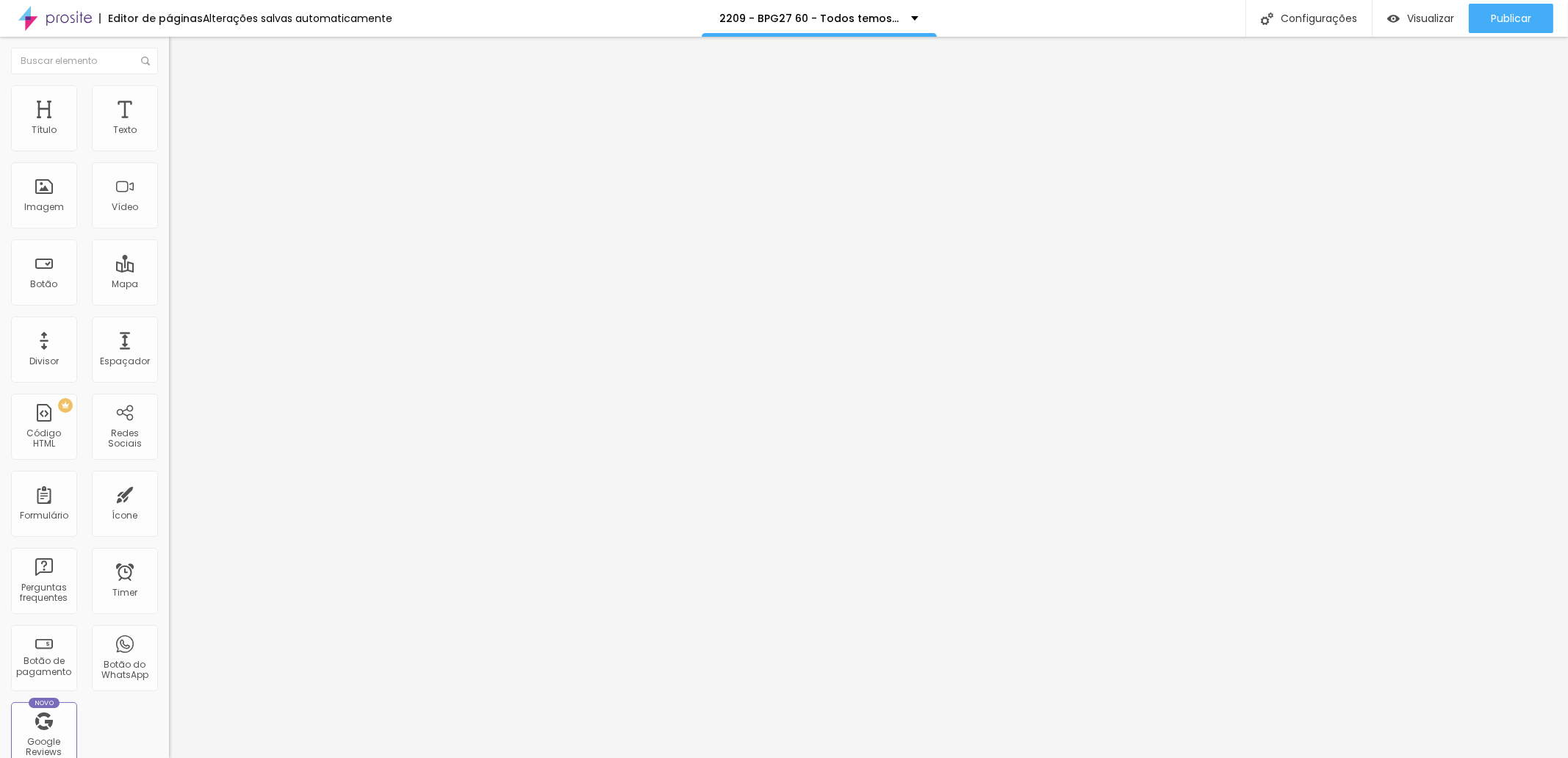
scroll to position [0, 0]
drag, startPoint x: 654, startPoint y: 284, endPoint x: 684, endPoint y: 283, distance: 30.0
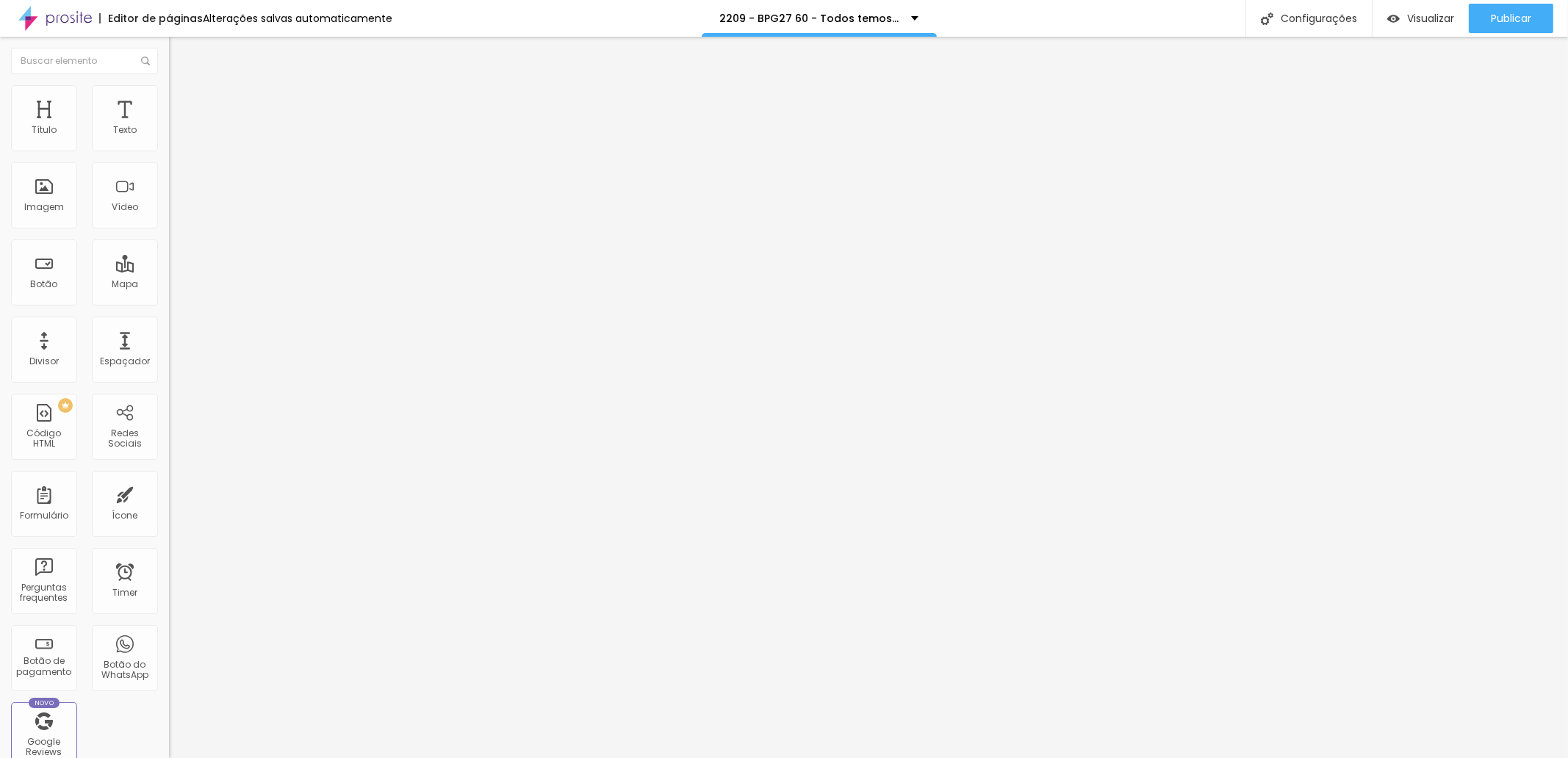
type input "/7bWpg627q60-todos-temos-uma-historia-para-contar"
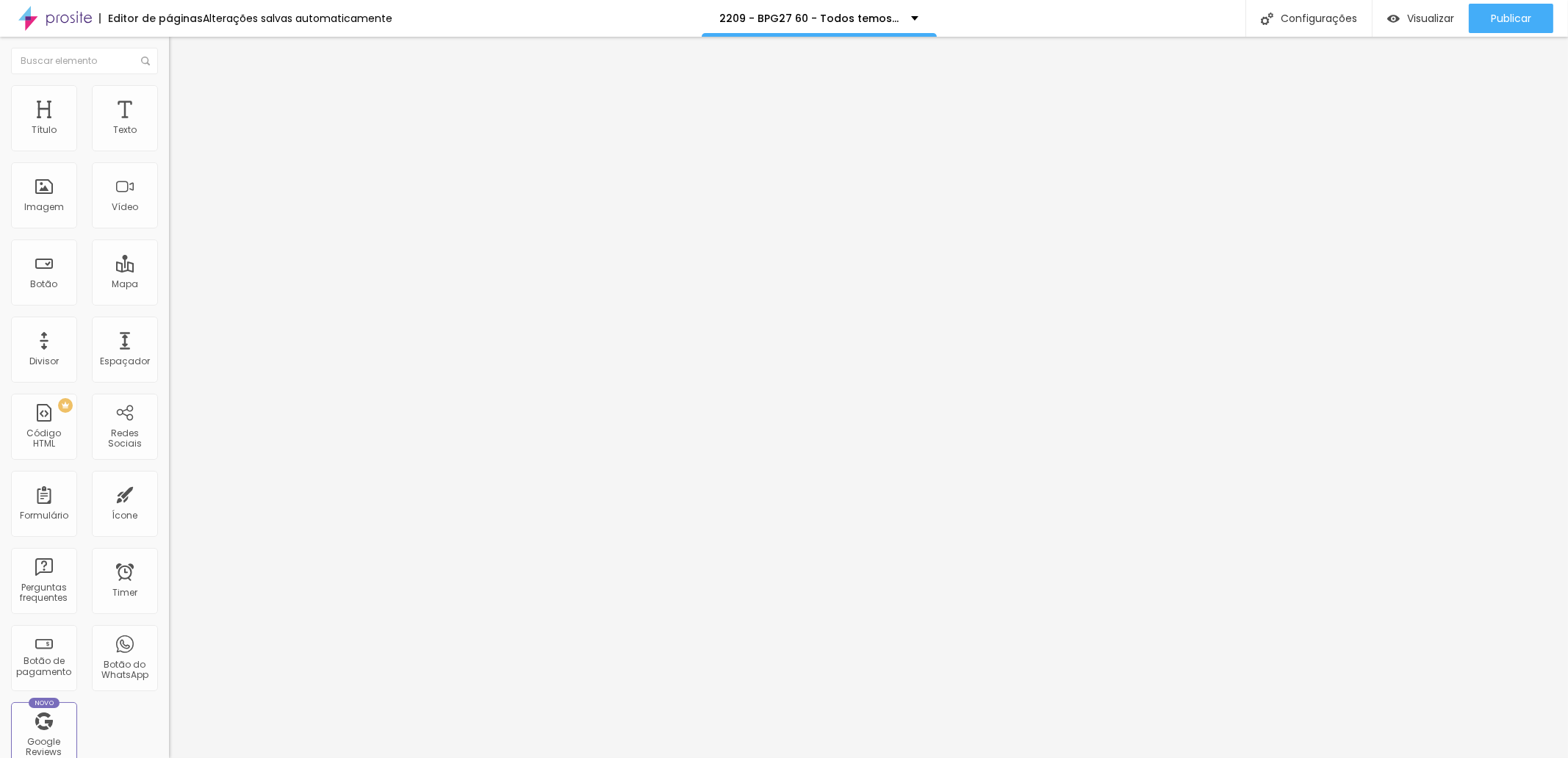
click at [1494, 21] on span "Publicar" at bounding box center [1510, 17] width 40 height 11
click at [169, 127] on span "Trocar imagem" at bounding box center [210, 120] width 80 height 12
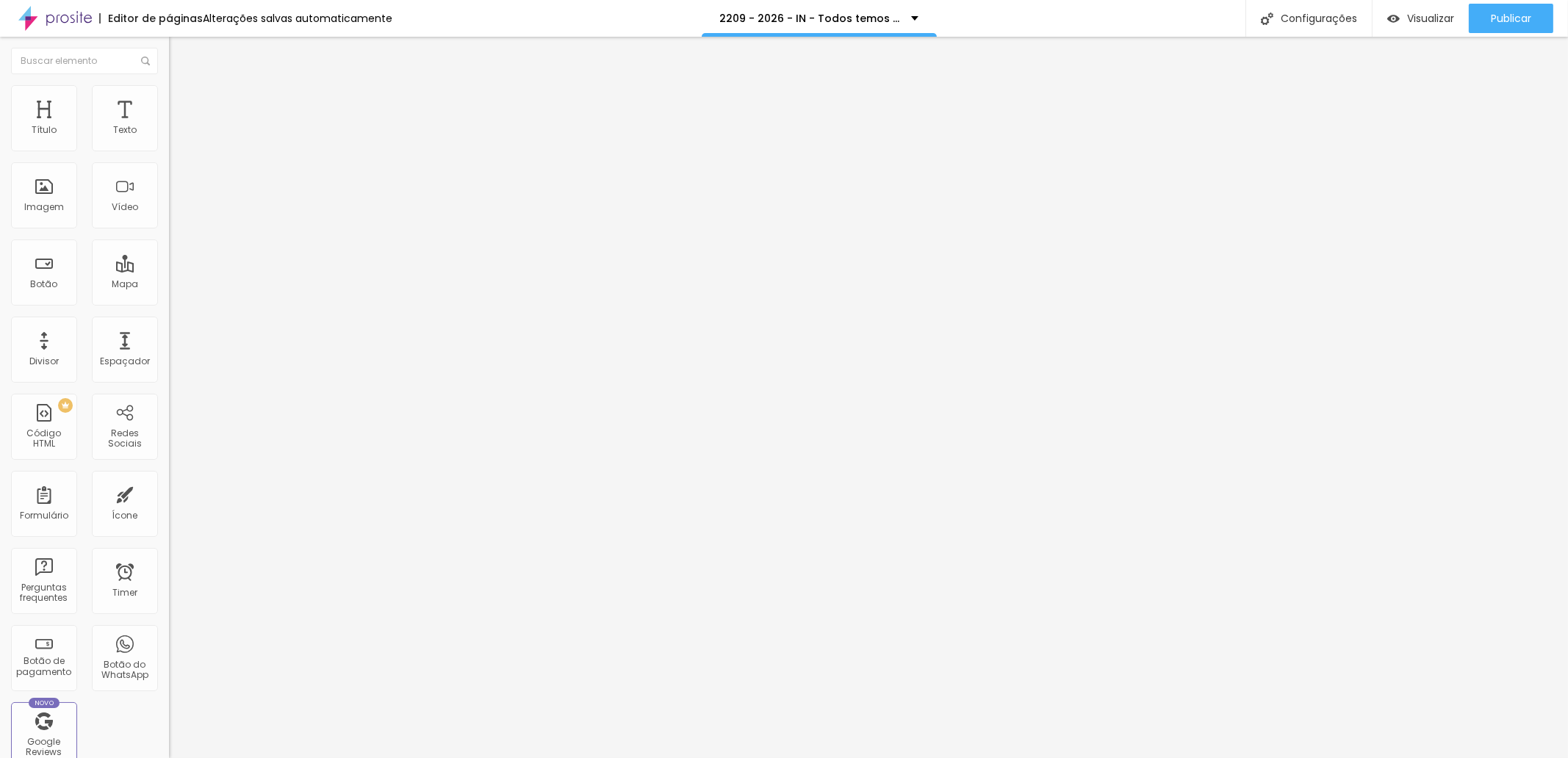
click at [169, 127] on span "Trocar imagem" at bounding box center [210, 120] width 80 height 12
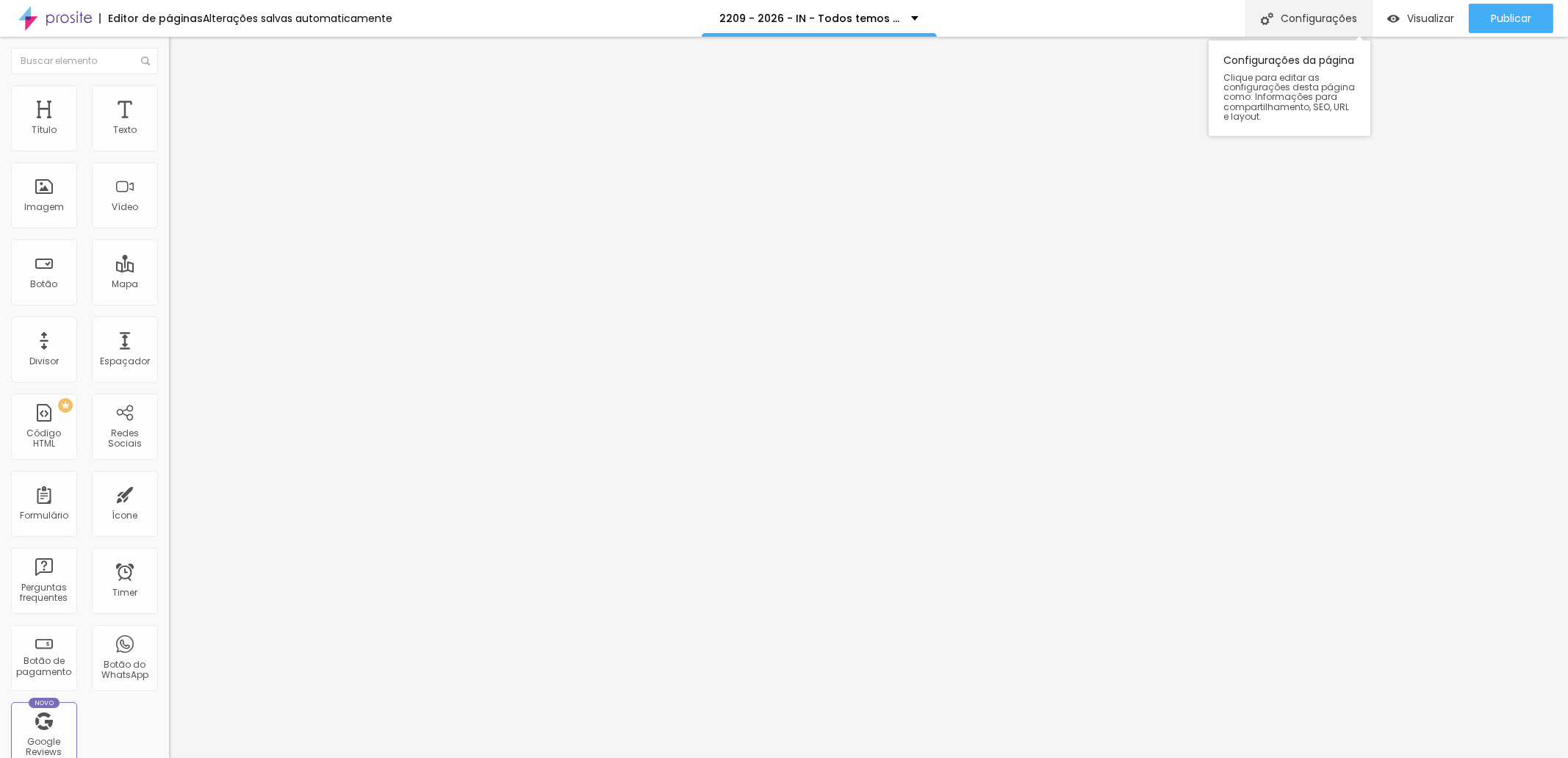
click at [1272, 13] on div "Configurações" at bounding box center [1308, 18] width 127 height 37
drag, startPoint x: 656, startPoint y: 282, endPoint x: 684, endPoint y: 280, distance: 28.1
drag, startPoint x: 687, startPoint y: 283, endPoint x: 678, endPoint y: 285, distance: 9.2
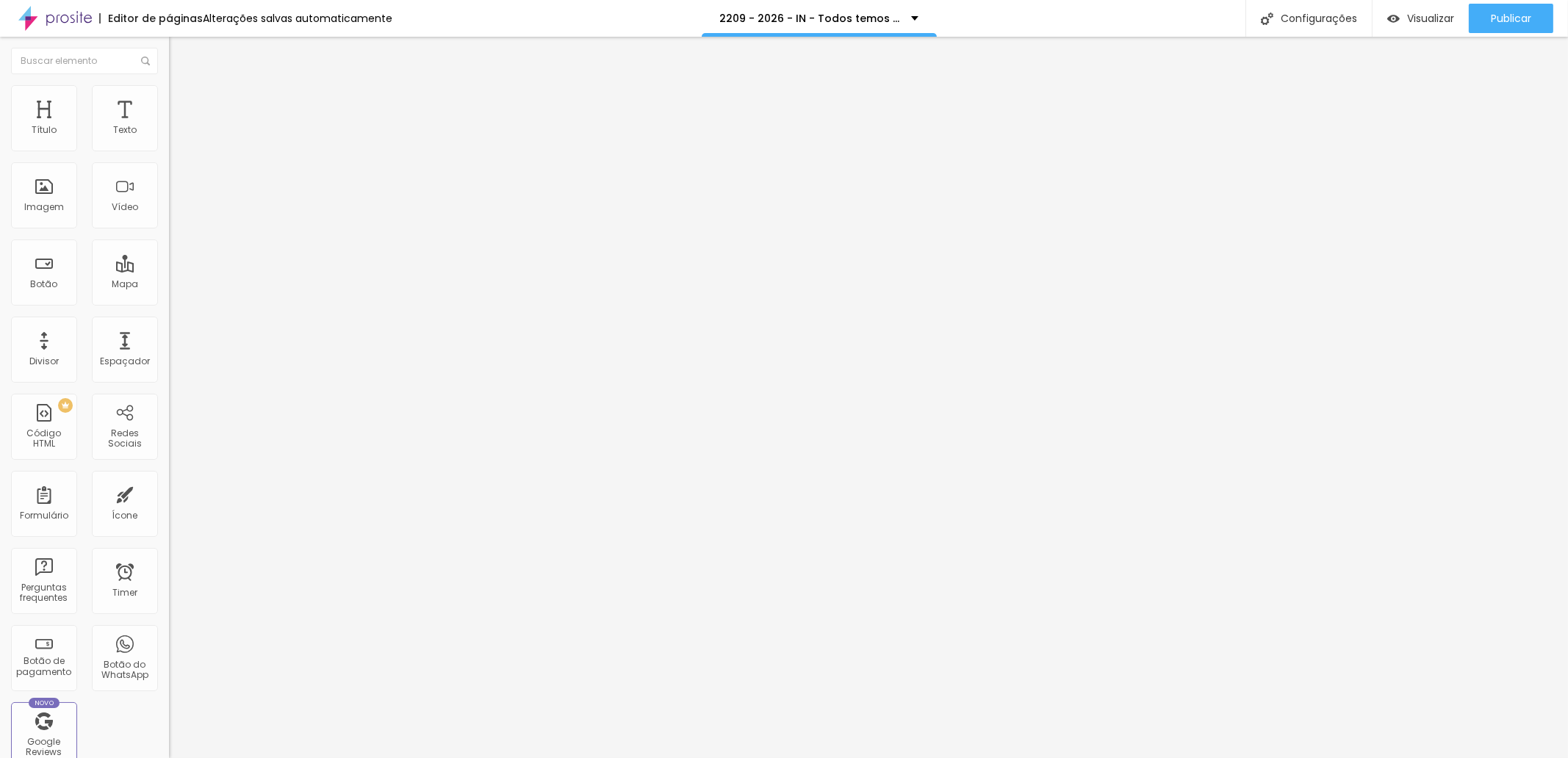
type input "/K9D26-in-todos-temos-uma-historia-para-contar"
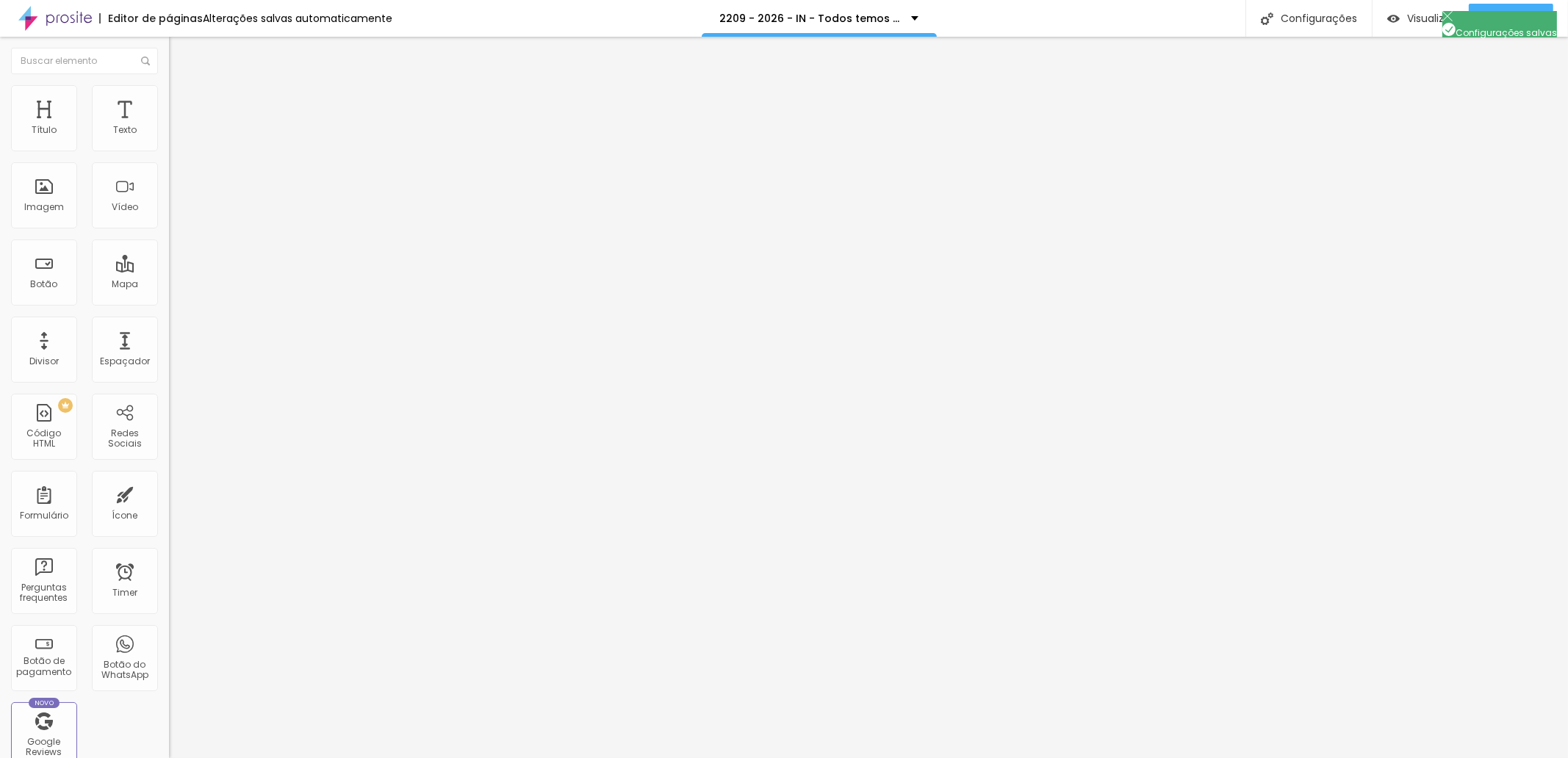
click at [1494, 26] on div "Publicar" at bounding box center [1510, 18] width 40 height 30
click at [169, 127] on span "Trocar imagem" at bounding box center [210, 120] width 80 height 12
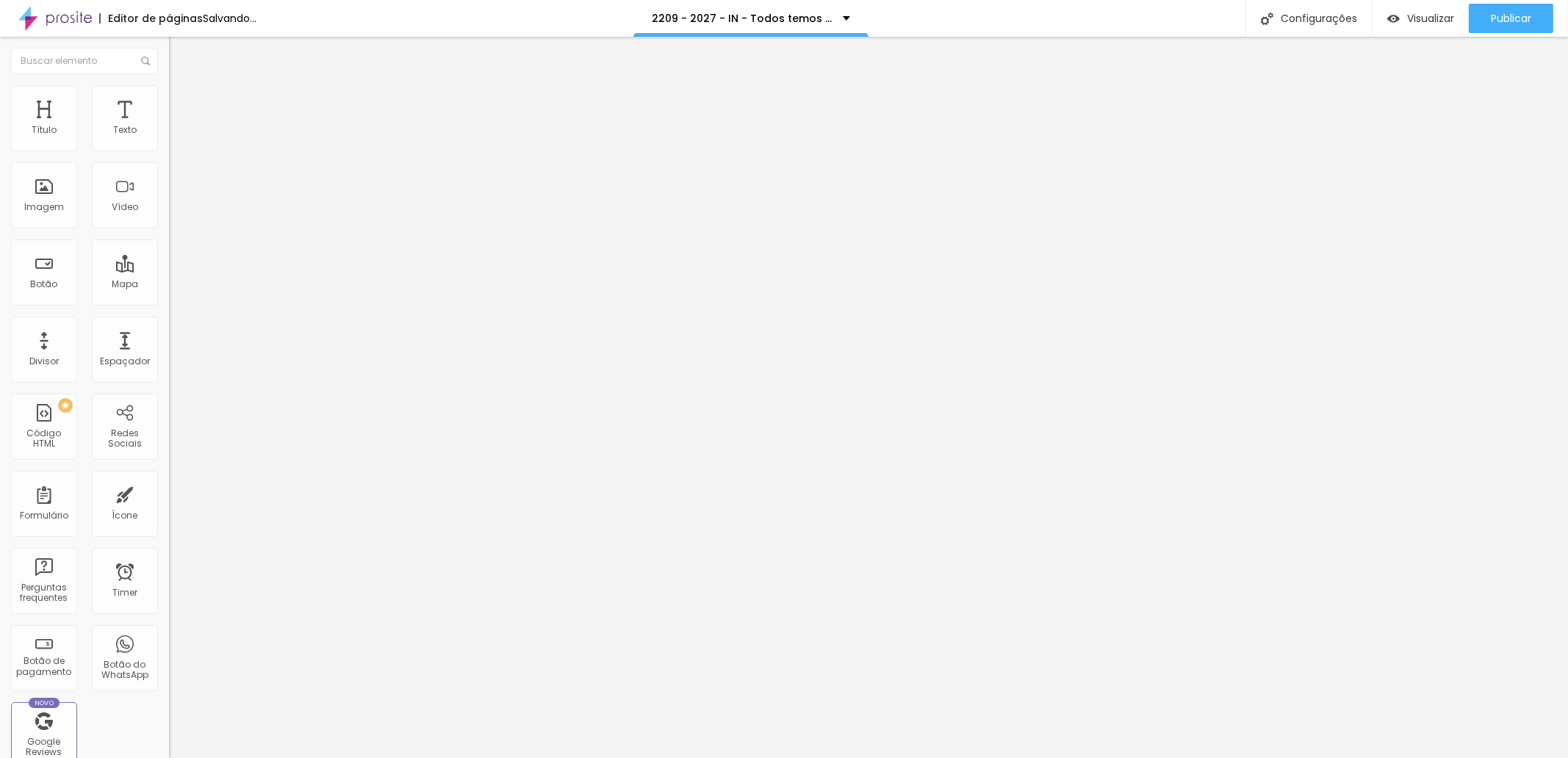
click at [169, 127] on span "Trocar imagem" at bounding box center [210, 120] width 80 height 12
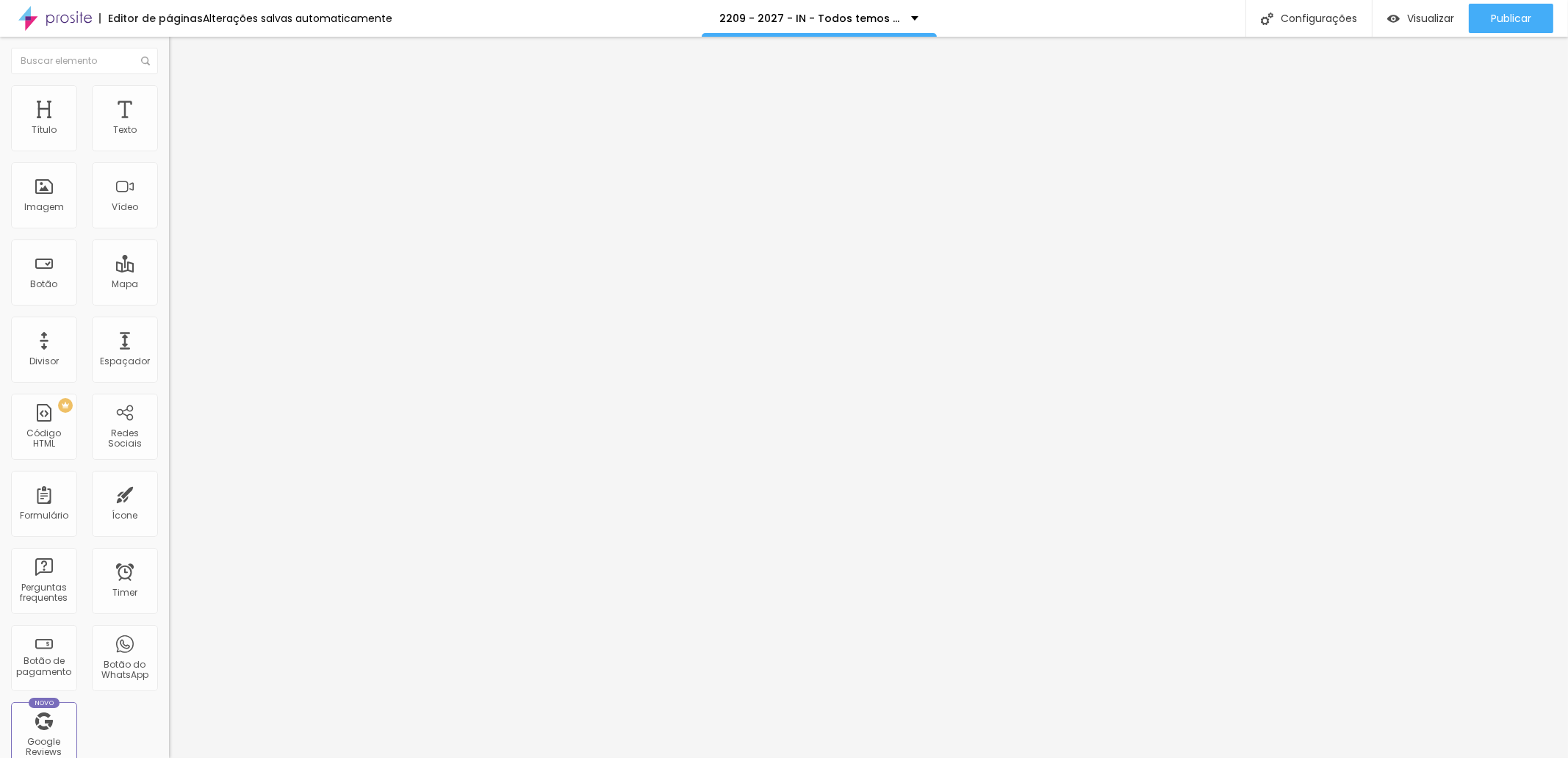
click at [1283, 14] on div "Configurações" at bounding box center [1308, 18] width 127 height 37
drag, startPoint x: 564, startPoint y: 220, endPoint x: 572, endPoint y: 234, distance: 16.1
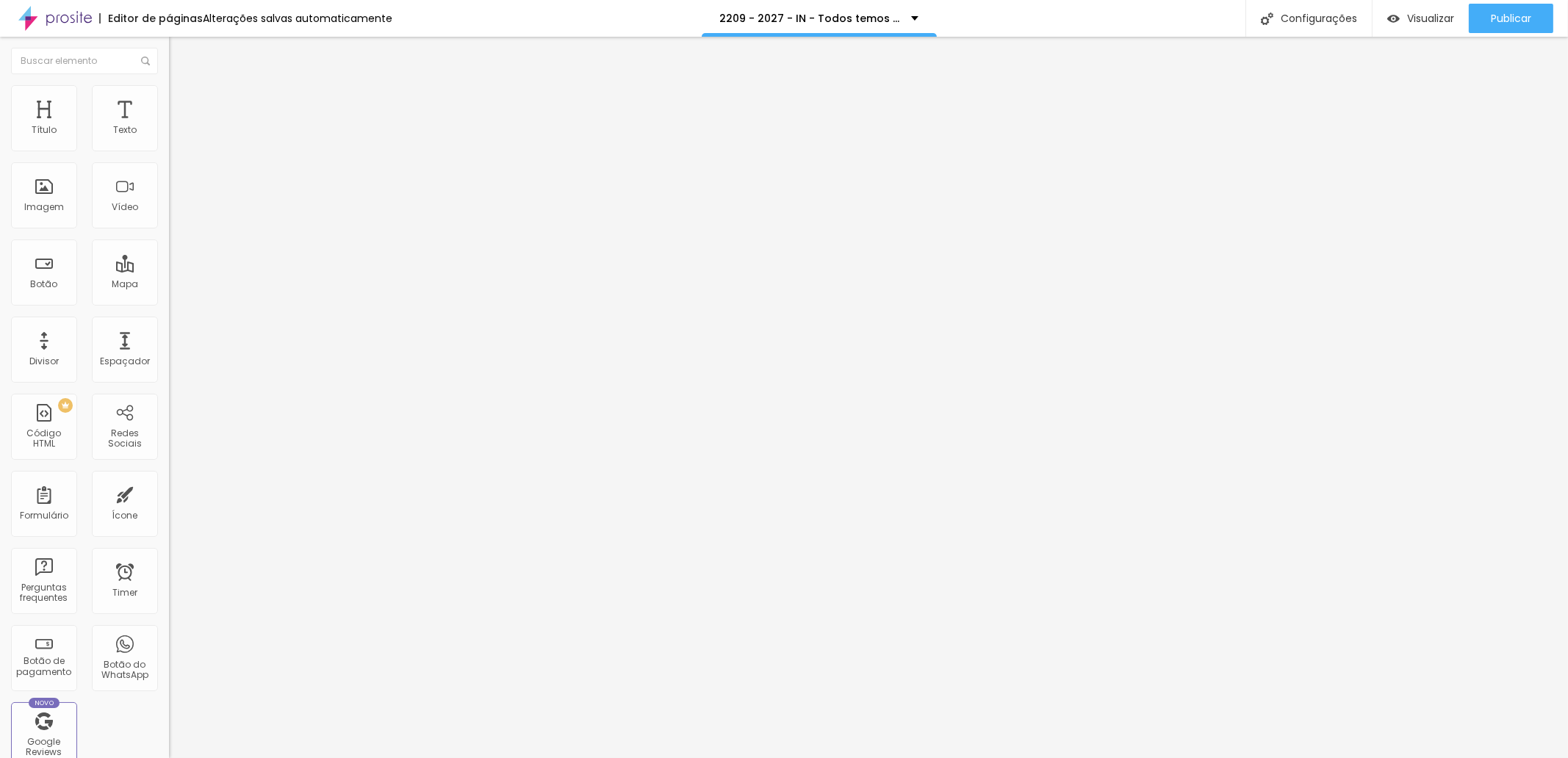
drag, startPoint x: 684, startPoint y: 283, endPoint x: 652, endPoint y: 280, distance: 32.1
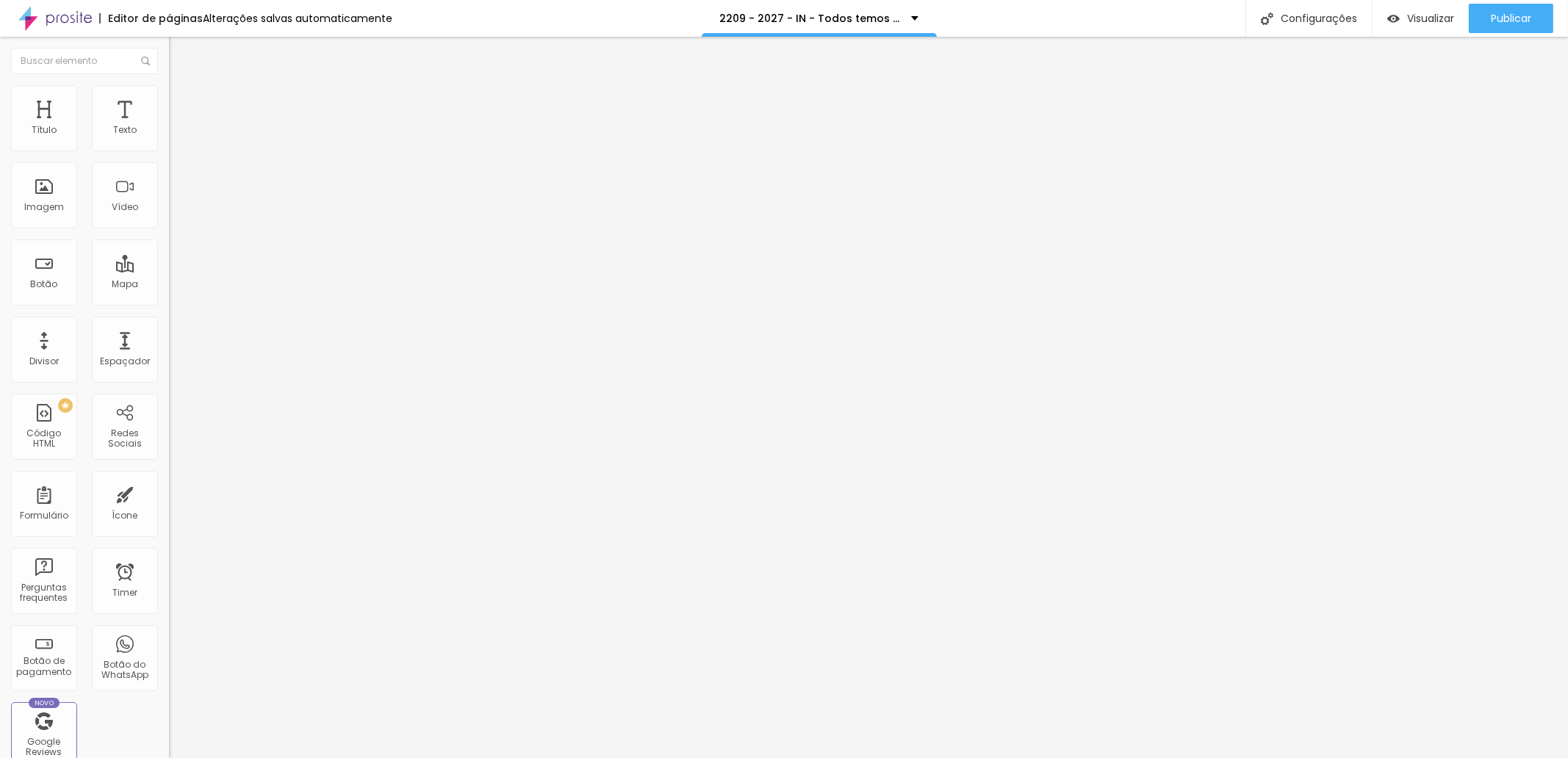
type input "/T7I027-in4-todos-temos-uma-historia-para-contar"
click at [1500, 19] on span "Publicar" at bounding box center [1510, 17] width 40 height 11
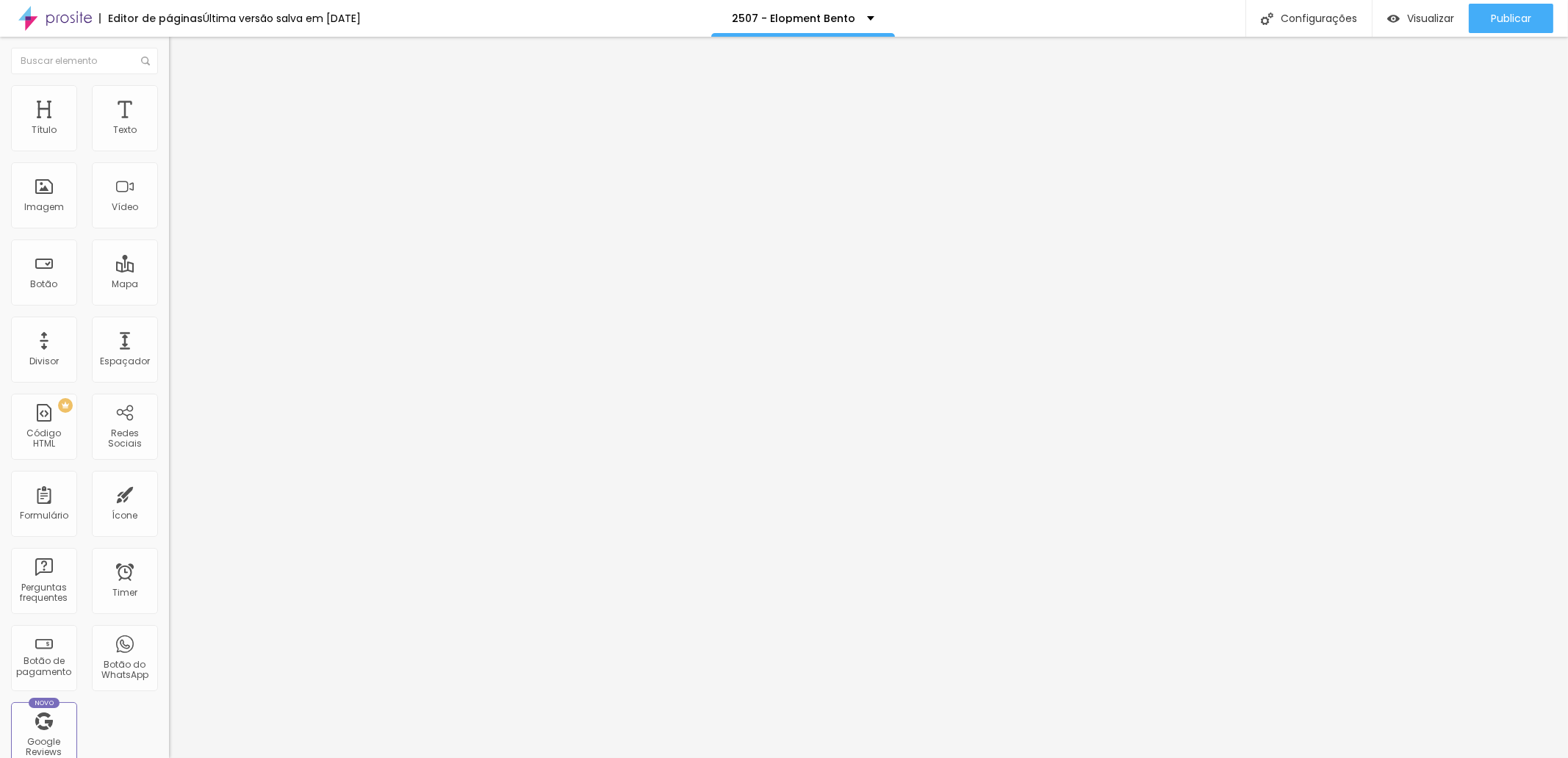
click at [169, 127] on span "Trocar imagem" at bounding box center [210, 120] width 80 height 12
click at [1494, 12] on span "Publicar" at bounding box center [1510, 17] width 40 height 11
click at [169, 127] on span "Trocar imagem" at bounding box center [210, 120] width 80 height 12
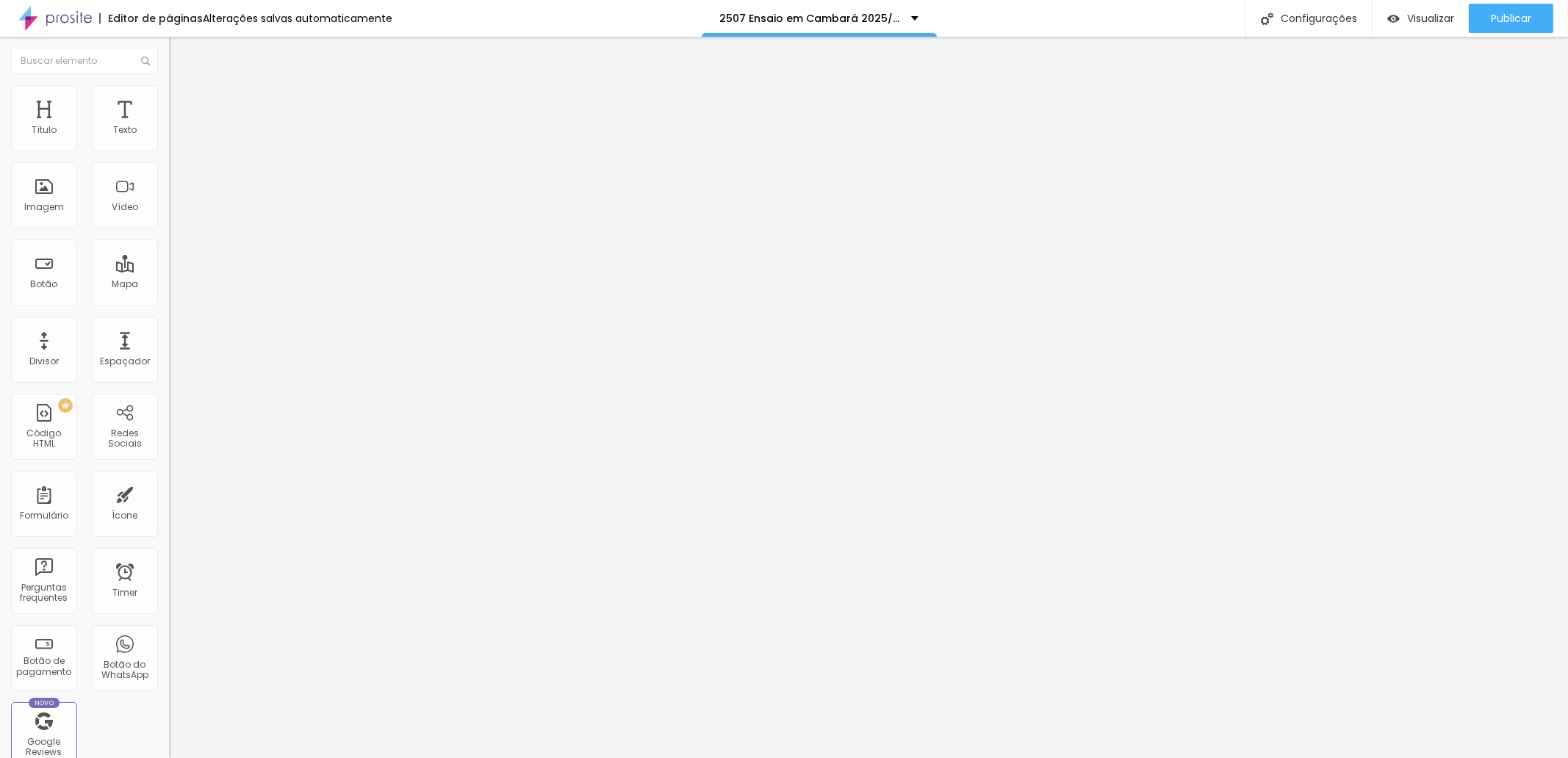
click at [1508, 7] on div "Publicar" at bounding box center [1510, 18] width 40 height 30
click at [169, 127] on span "Trocar imagem" at bounding box center [210, 120] width 80 height 12
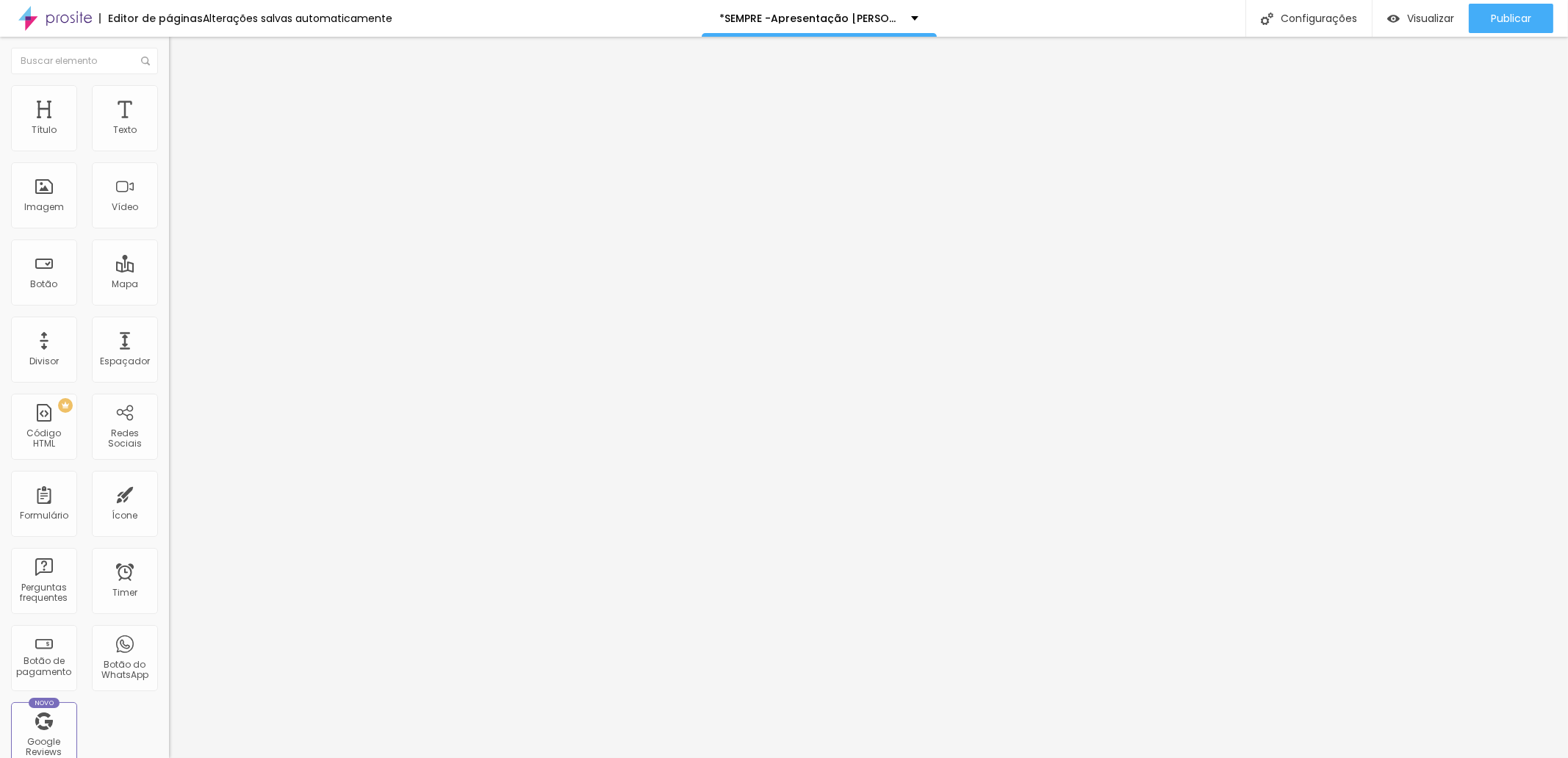
click at [1499, 24] on span "Publicar" at bounding box center [1510, 17] width 40 height 11
drag, startPoint x: 1499, startPoint y: 22, endPoint x: 1462, endPoint y: 21, distance: 37.0
click at [1499, 22] on span "Publicar" at bounding box center [1510, 17] width 40 height 11
click at [169, 125] on div "Trocar imagem" at bounding box center [254, 120] width 169 height 10
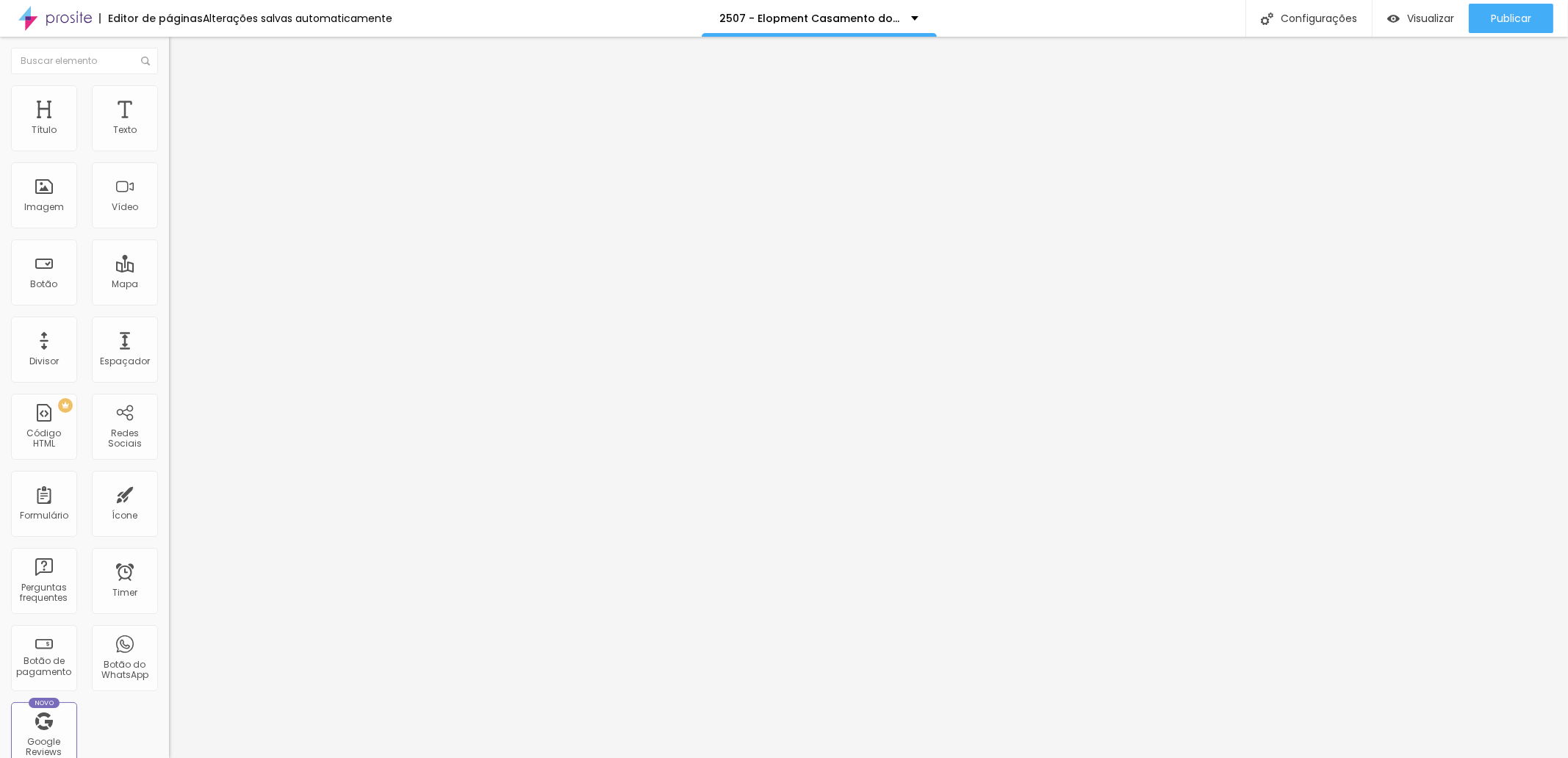
click at [169, 127] on span "Trocar imagem" at bounding box center [210, 120] width 80 height 12
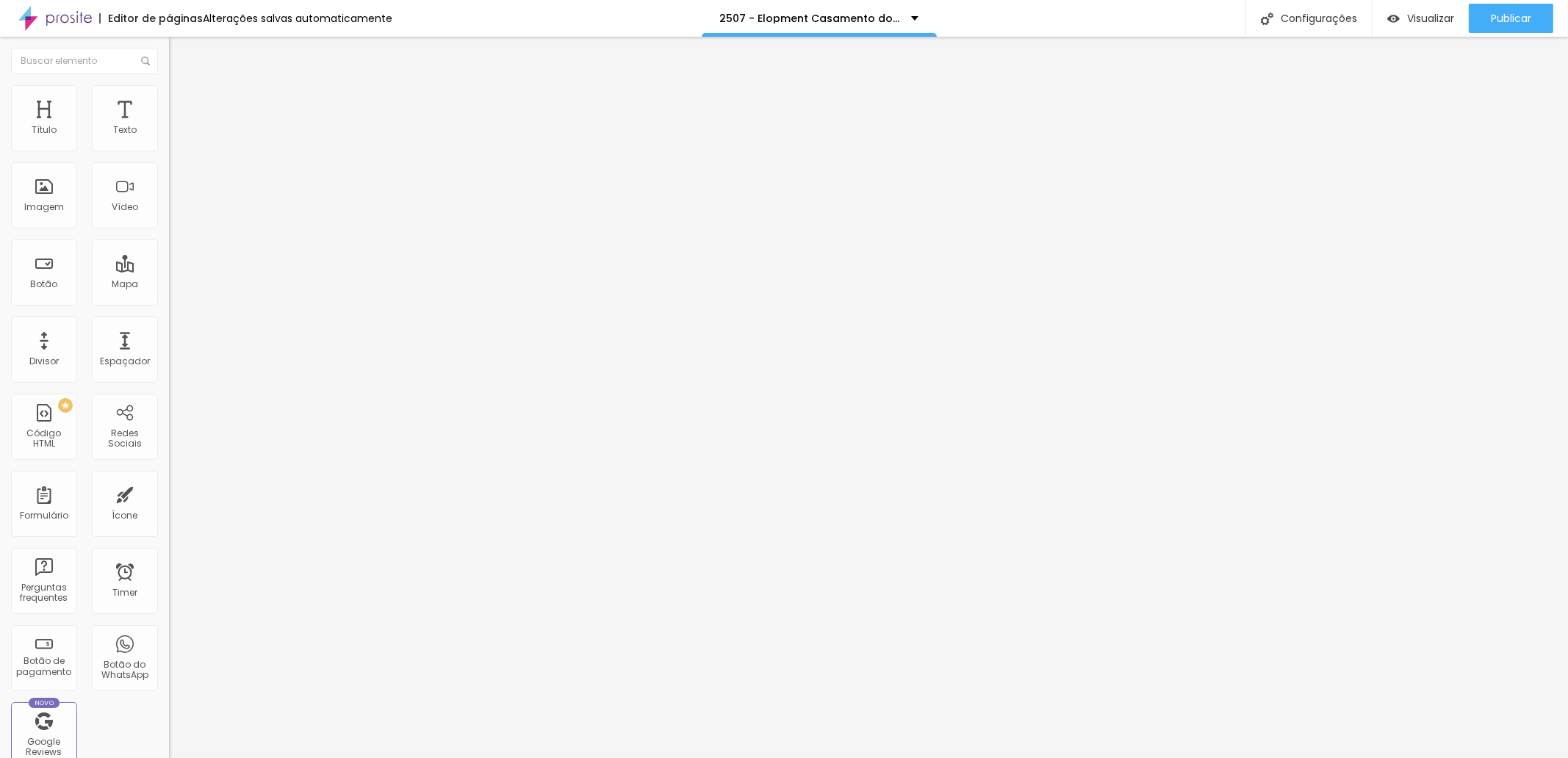
click at [1506, 26] on div "Publicar" at bounding box center [1510, 18] width 40 height 30
click at [169, 127] on span "Trocar imagem" at bounding box center [210, 120] width 80 height 12
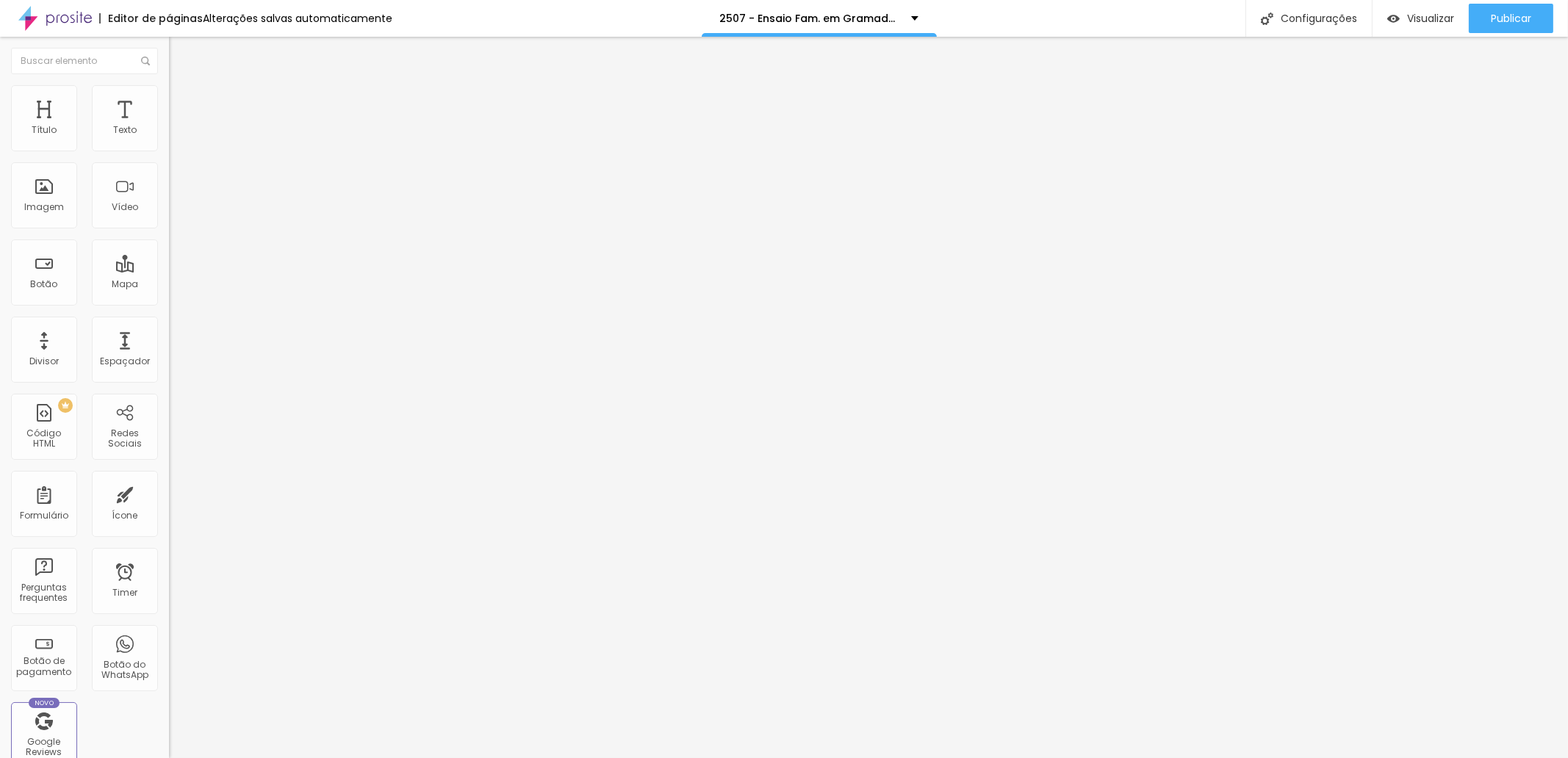
click at [1485, 22] on button "Publicar" at bounding box center [1510, 18] width 85 height 30
click at [1503, 16] on span "Publicar" at bounding box center [1510, 17] width 40 height 11
click at [169, 127] on span "Trocar imagem" at bounding box center [210, 120] width 80 height 12
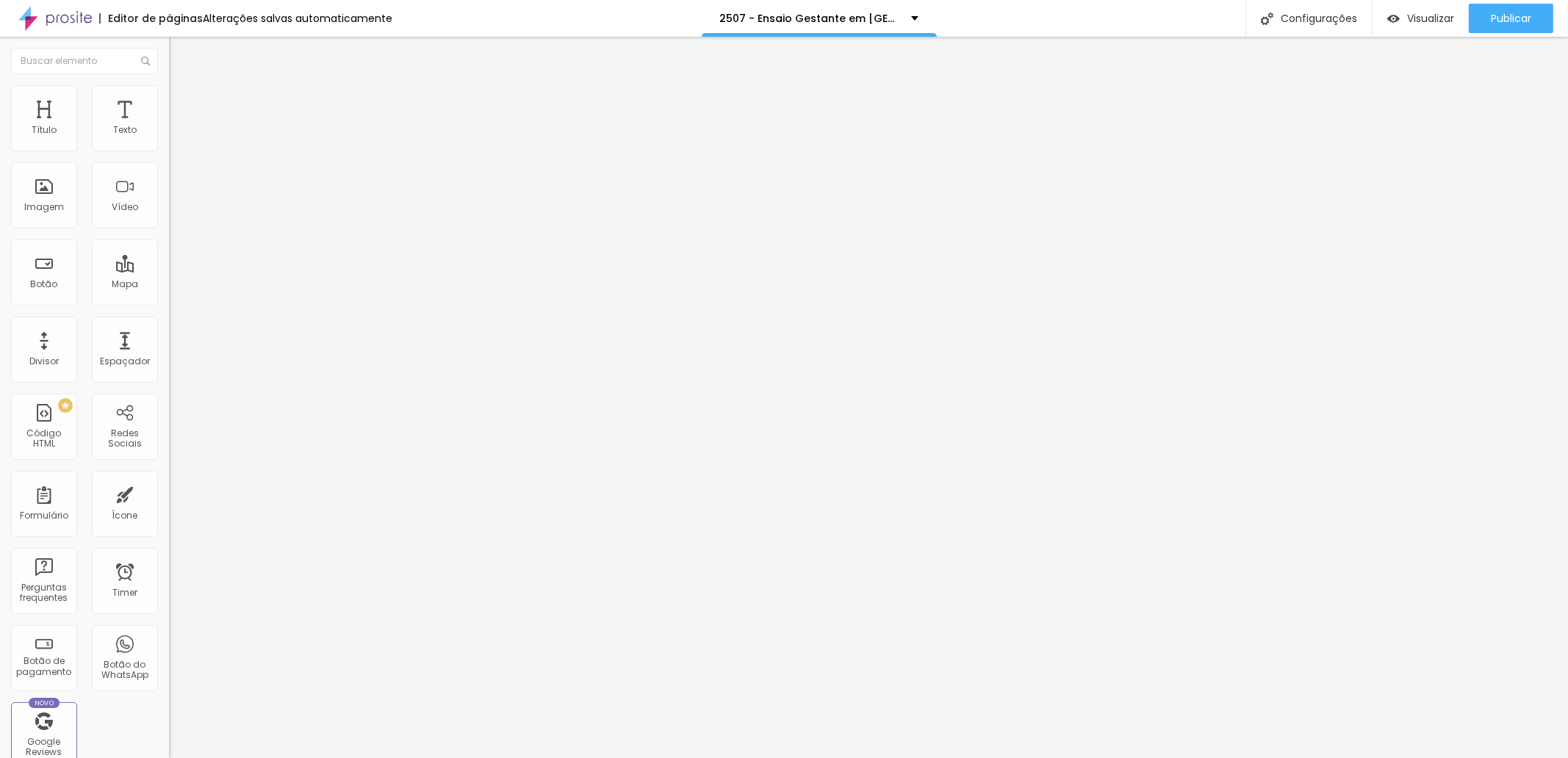
click at [1488, 27] on button "Publicar" at bounding box center [1510, 18] width 85 height 30
click at [169, 127] on span "Trocar imagem" at bounding box center [210, 120] width 80 height 12
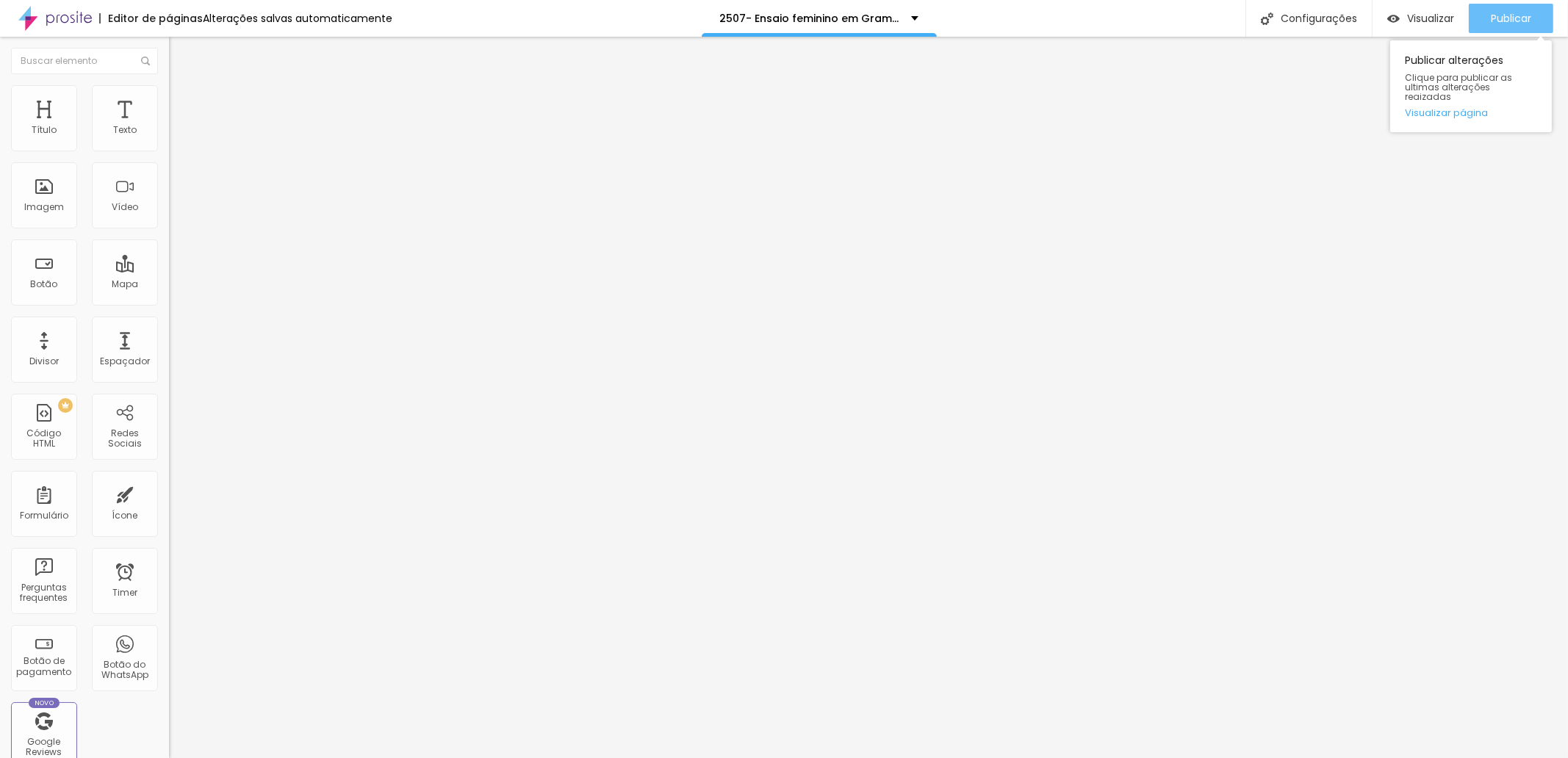
click at [1512, 28] on div "Publicar" at bounding box center [1510, 18] width 40 height 30
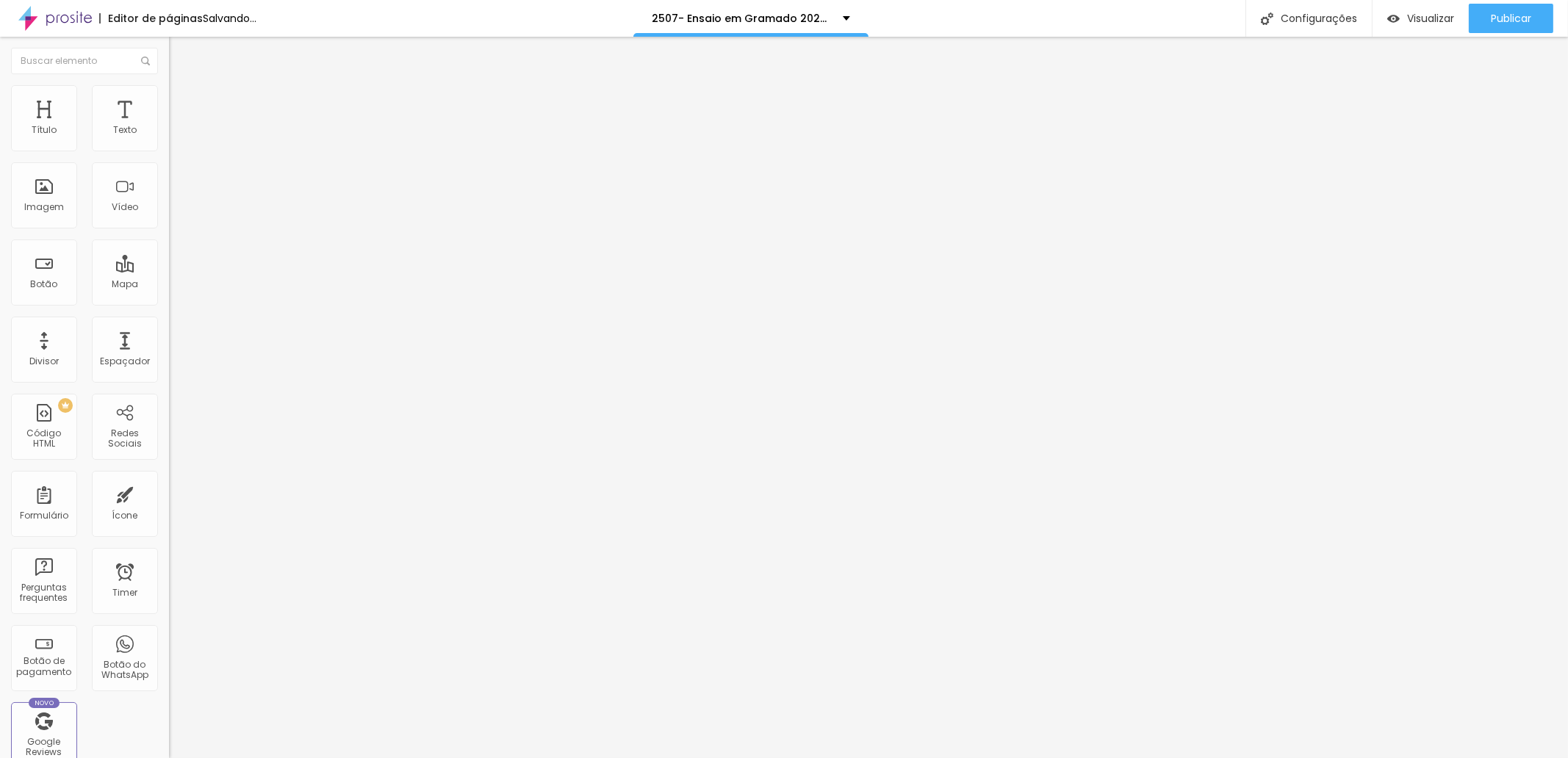
click at [169, 127] on span "Trocar imagem" at bounding box center [210, 120] width 80 height 12
drag, startPoint x: 177, startPoint y: 414, endPoint x: 195, endPoint y: 409, distance: 18.7
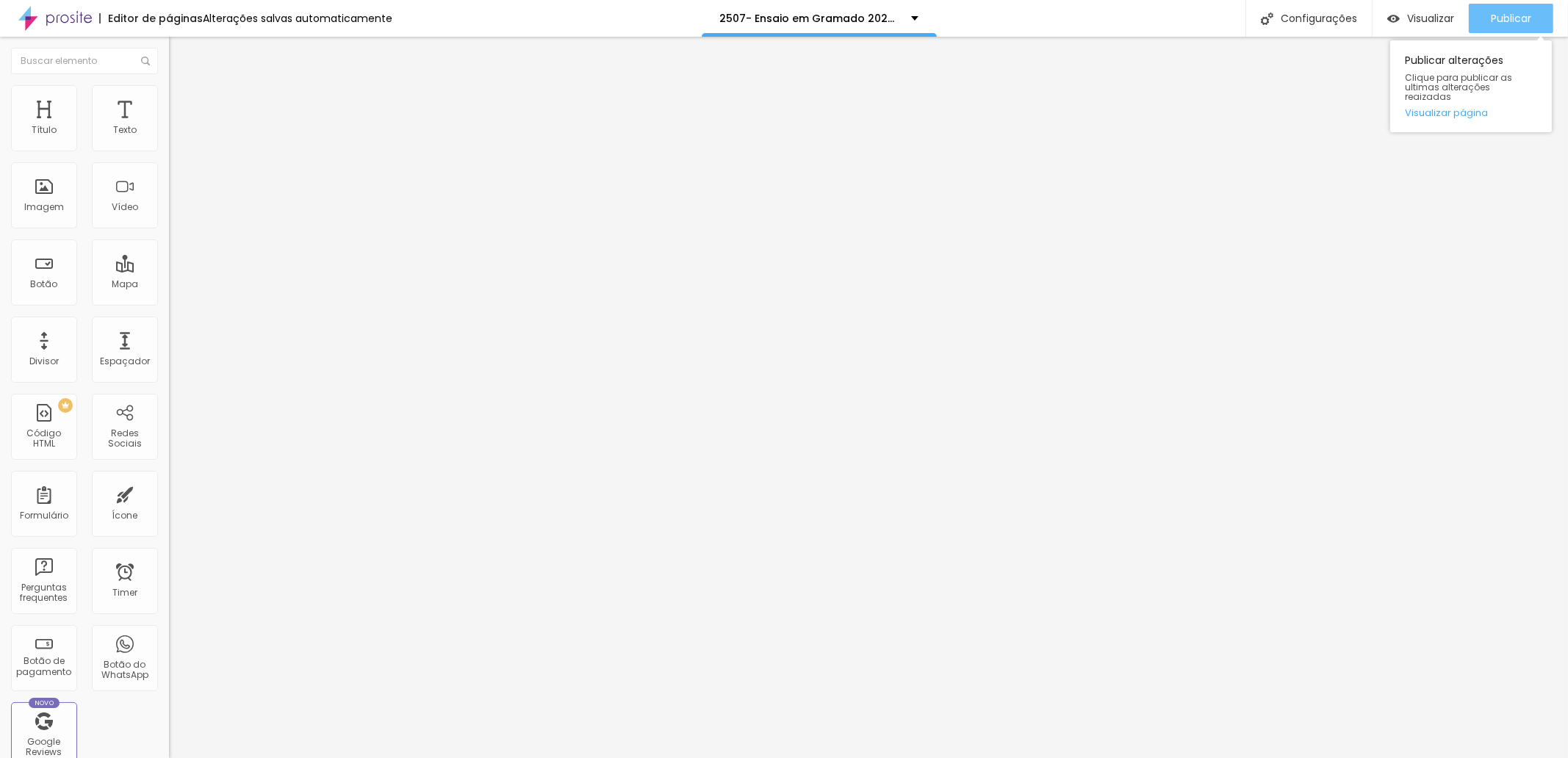
click at [1491, 12] on span "Publicar" at bounding box center [1510, 17] width 40 height 11
click at [169, 127] on span "Trocar imagem" at bounding box center [210, 120] width 80 height 12
drag, startPoint x: 151, startPoint y: 420, endPoint x: 164, endPoint y: 417, distance: 13.3
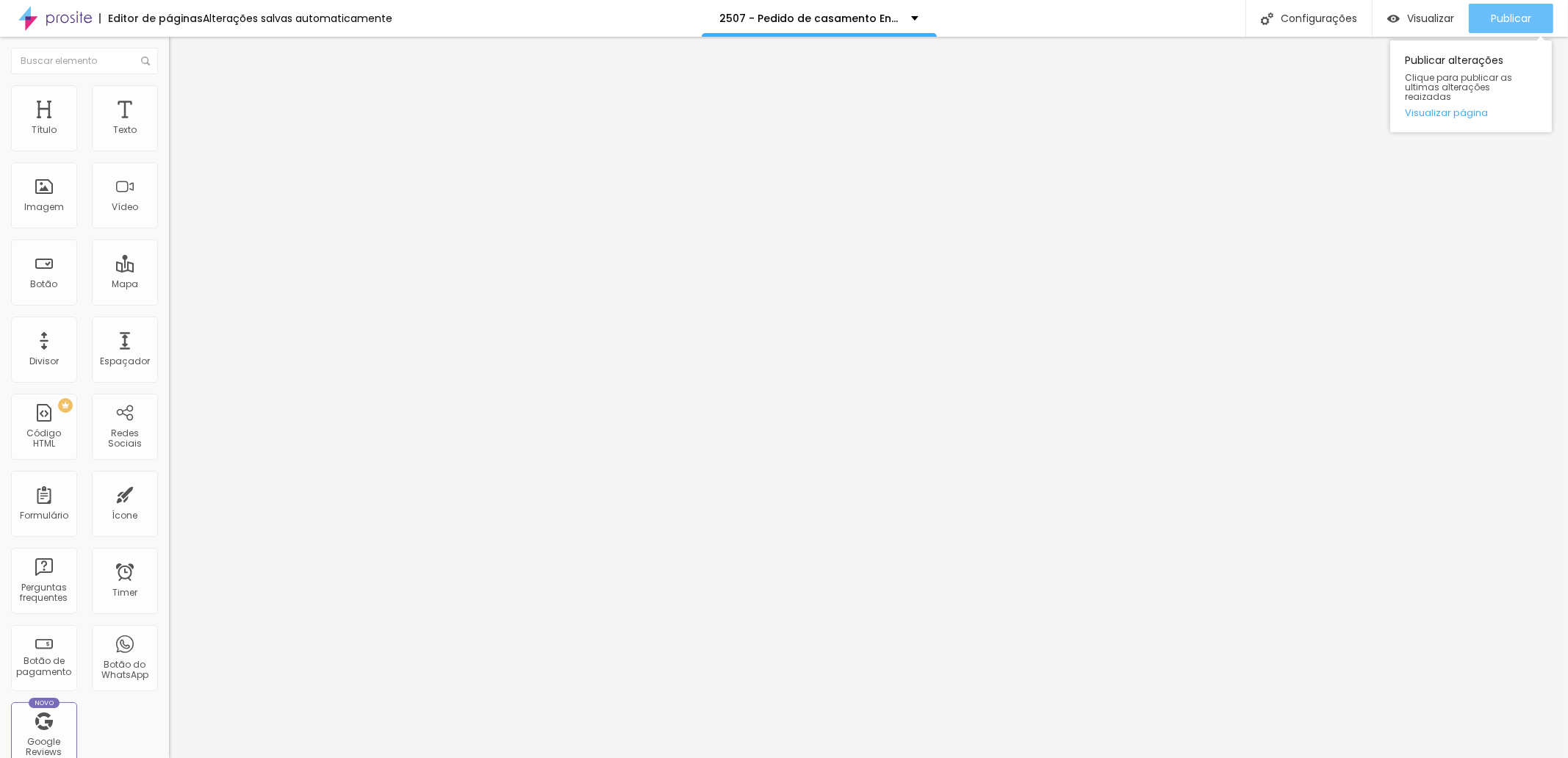
click at [1498, 22] on span "Publicar" at bounding box center [1510, 17] width 40 height 11
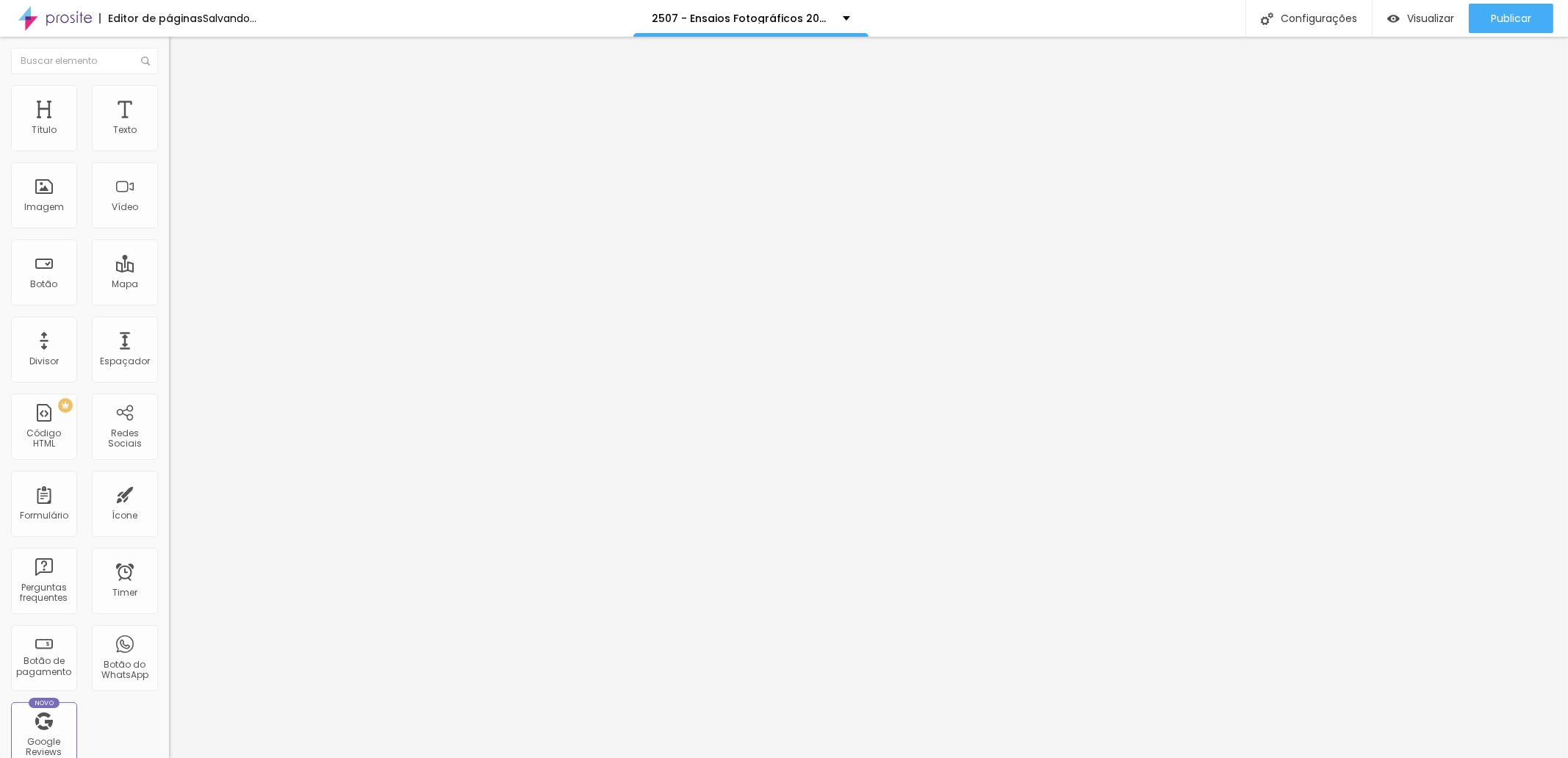
click at [169, 127] on span "Trocar imagem" at bounding box center [210, 120] width 80 height 12
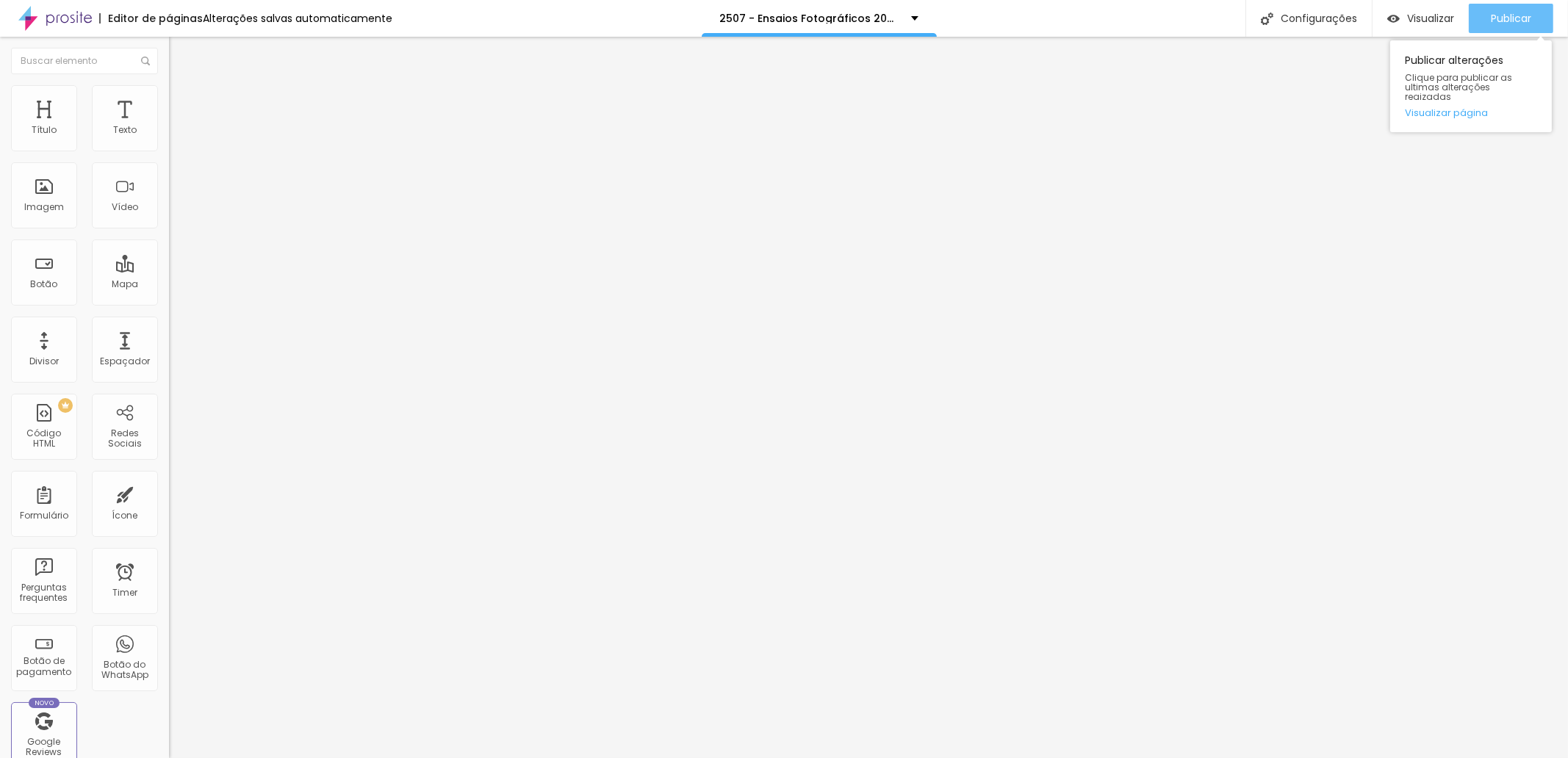
click at [1490, 16] on span "Publicar" at bounding box center [1510, 17] width 40 height 11
click at [169, 127] on span "Trocar imagem" at bounding box center [210, 120] width 80 height 12
click at [1490, 33] on div "Publicar alterações Clique para publicar as ultimas alterações reaizadas Visual…" at bounding box center [1470, 83] width 162 height 100
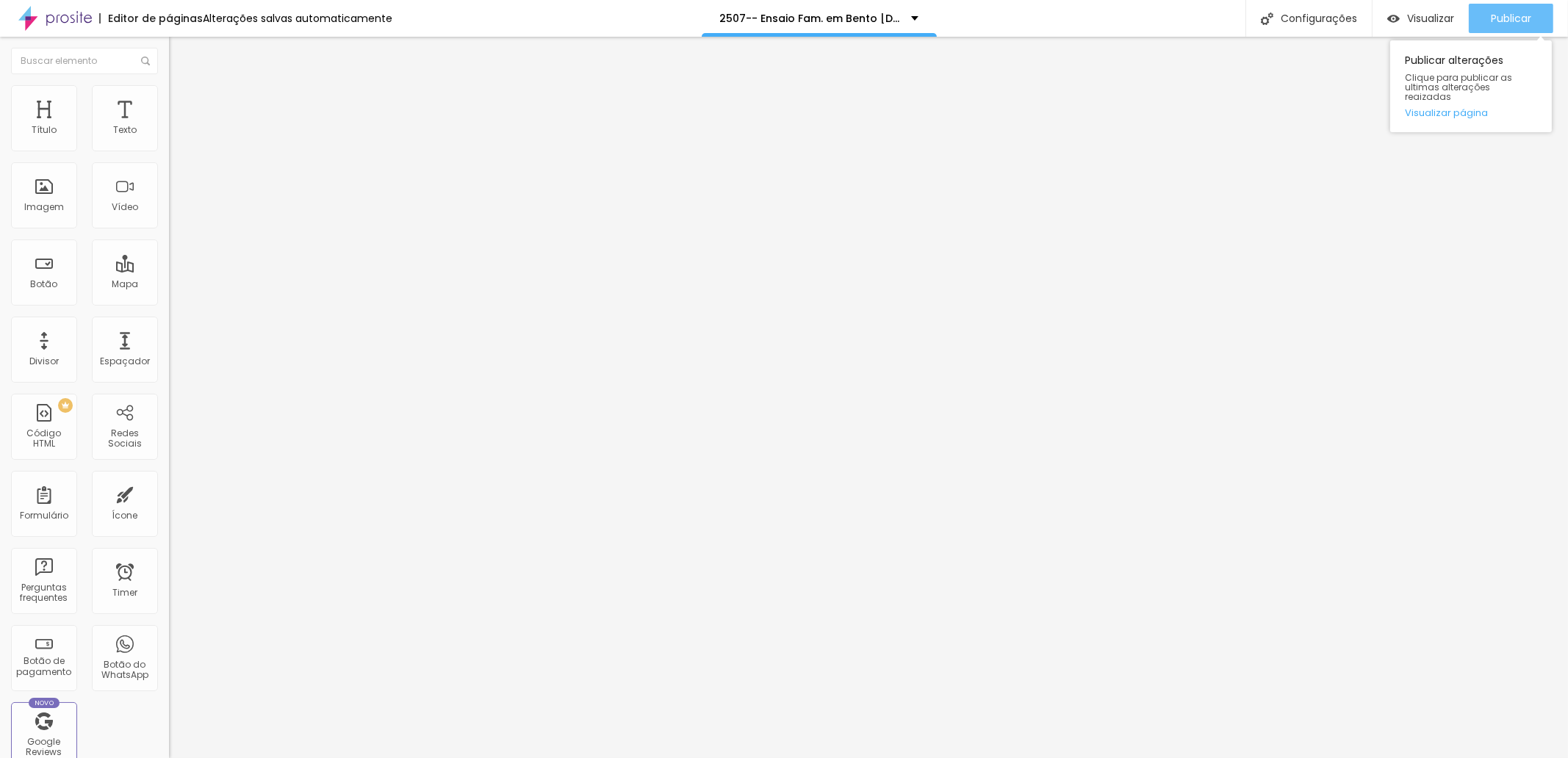
click at [1490, 27] on div "Publicar" at bounding box center [1510, 18] width 40 height 30
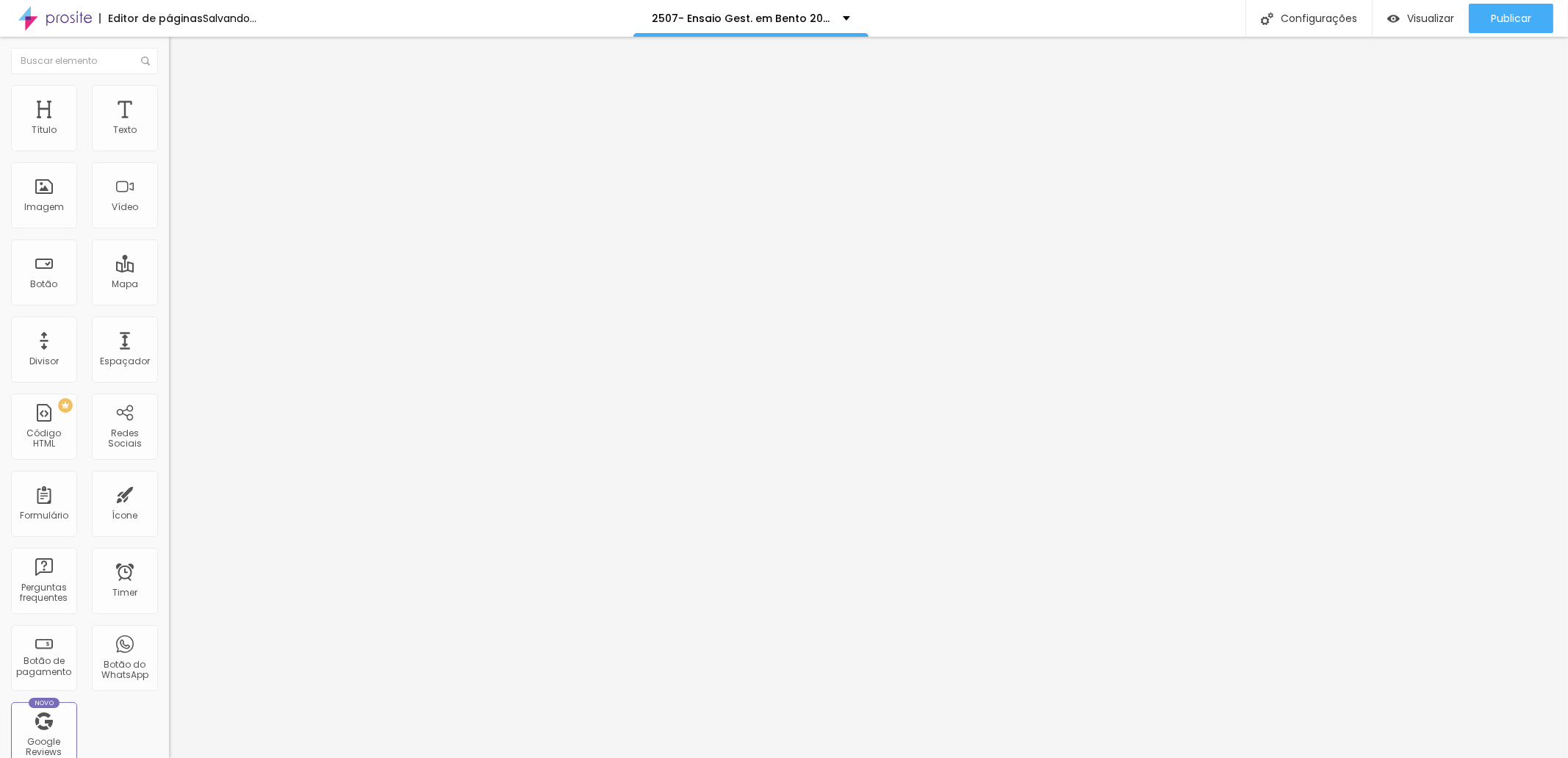
click at [169, 127] on span "Trocar imagem" at bounding box center [210, 120] width 80 height 12
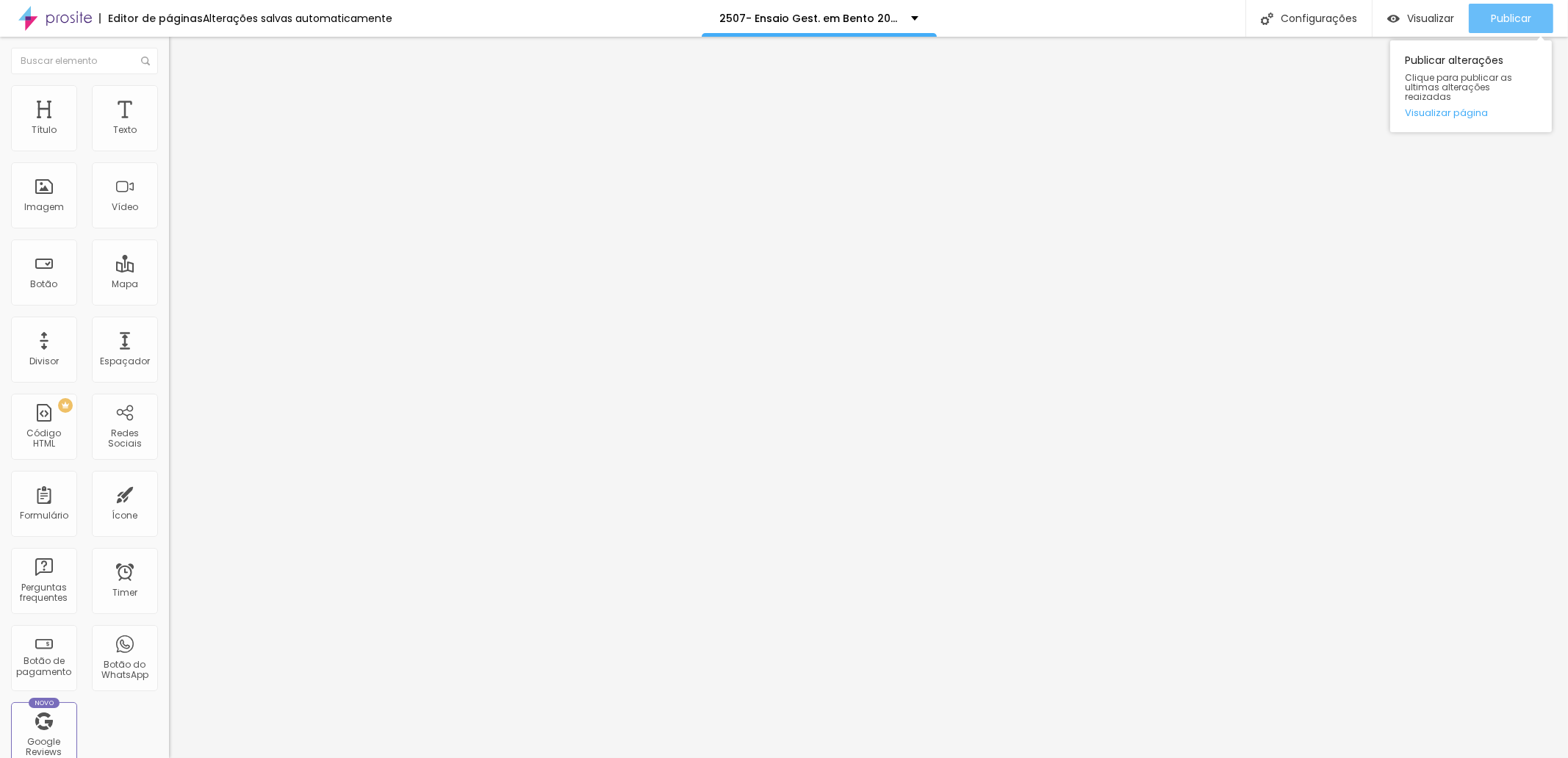
click at [1510, 10] on div "Publicar" at bounding box center [1510, 18] width 40 height 30
click at [169, 127] on span "Trocar imagem" at bounding box center [210, 120] width 80 height 12
click at [1485, 24] on button "Publicar" at bounding box center [1510, 18] width 85 height 30
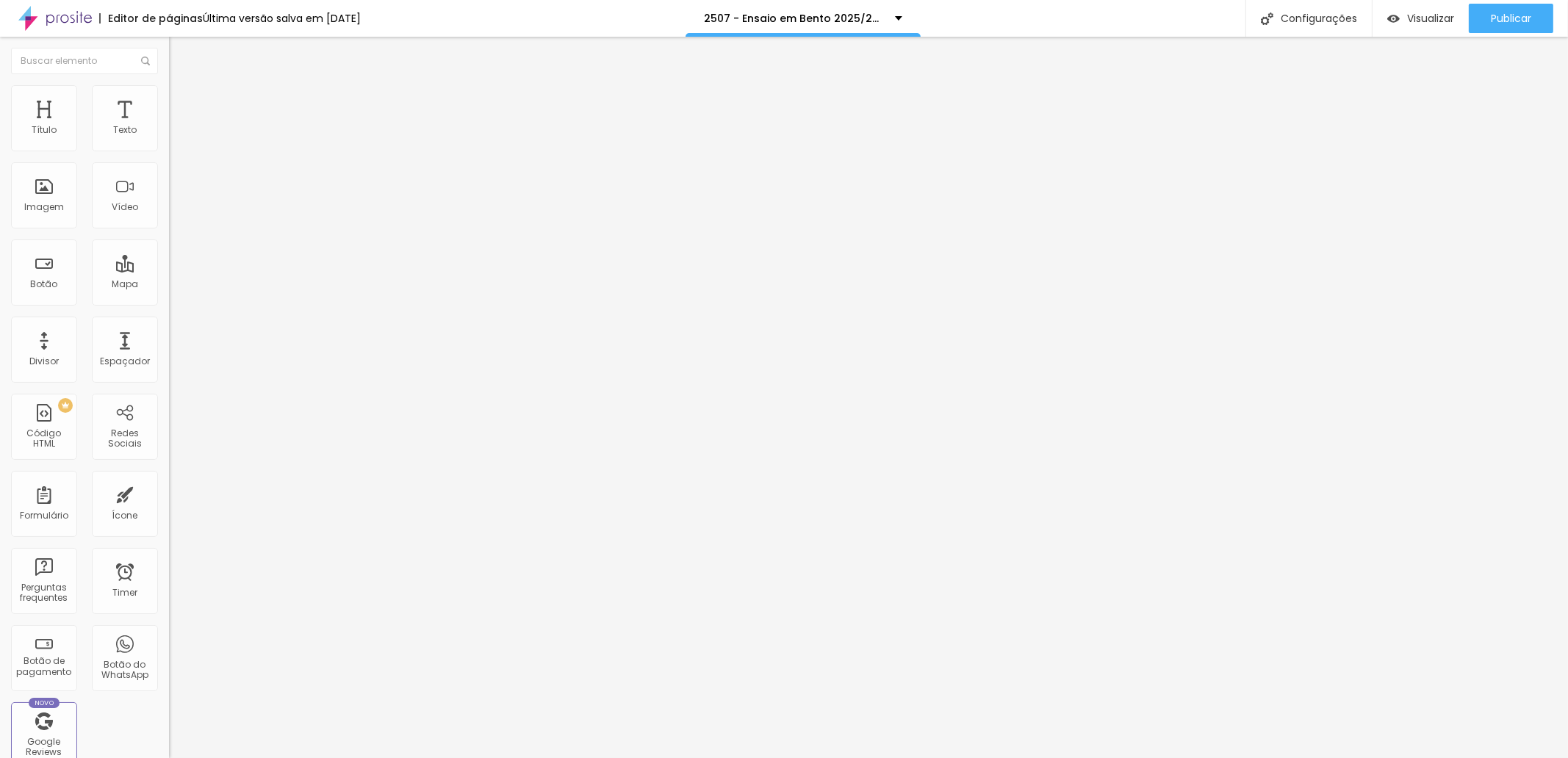
click at [169, 127] on span "Trocar imagem" at bounding box center [210, 120] width 80 height 12
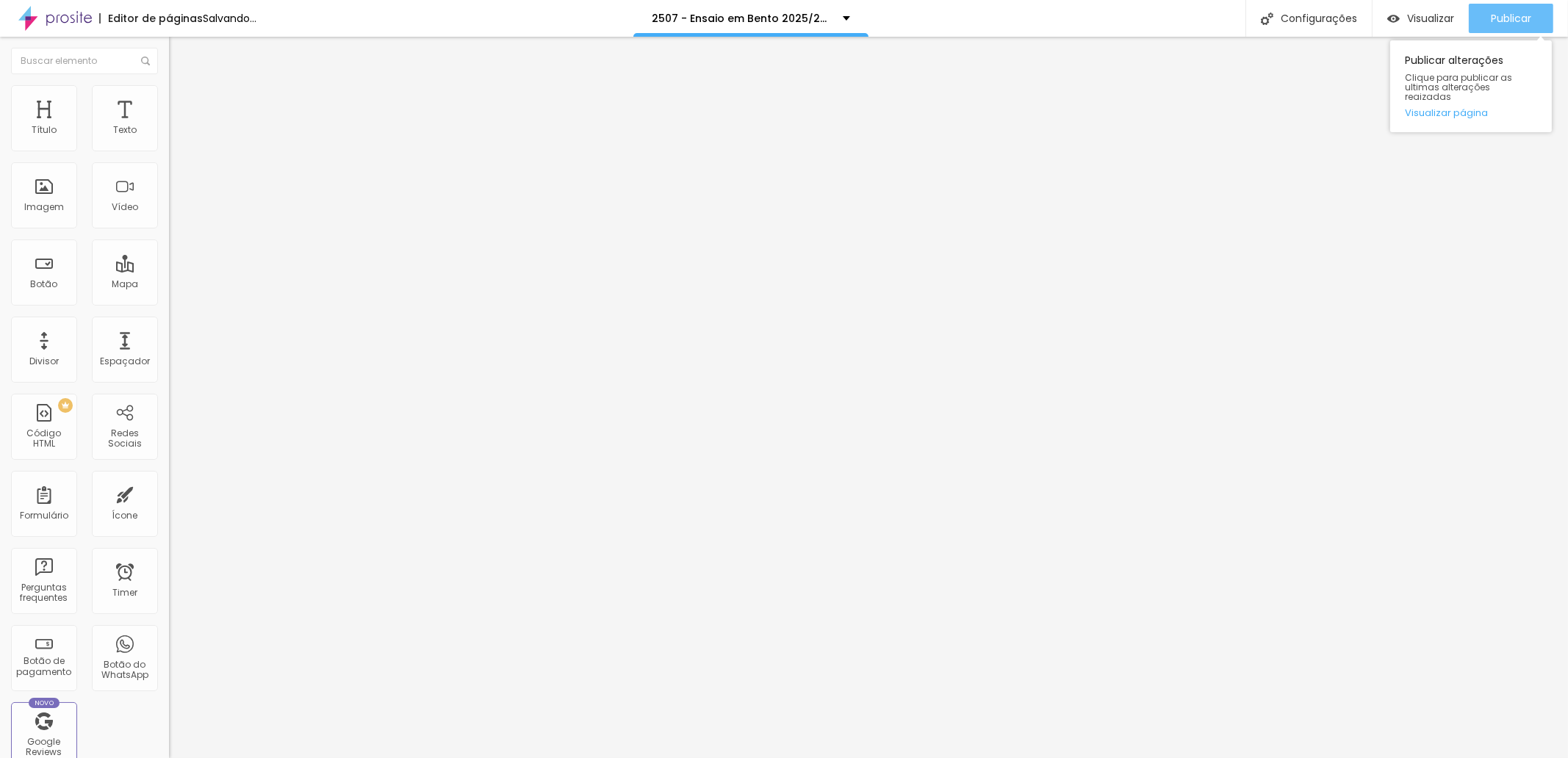
click at [1478, 25] on button "Publicar" at bounding box center [1510, 18] width 85 height 30
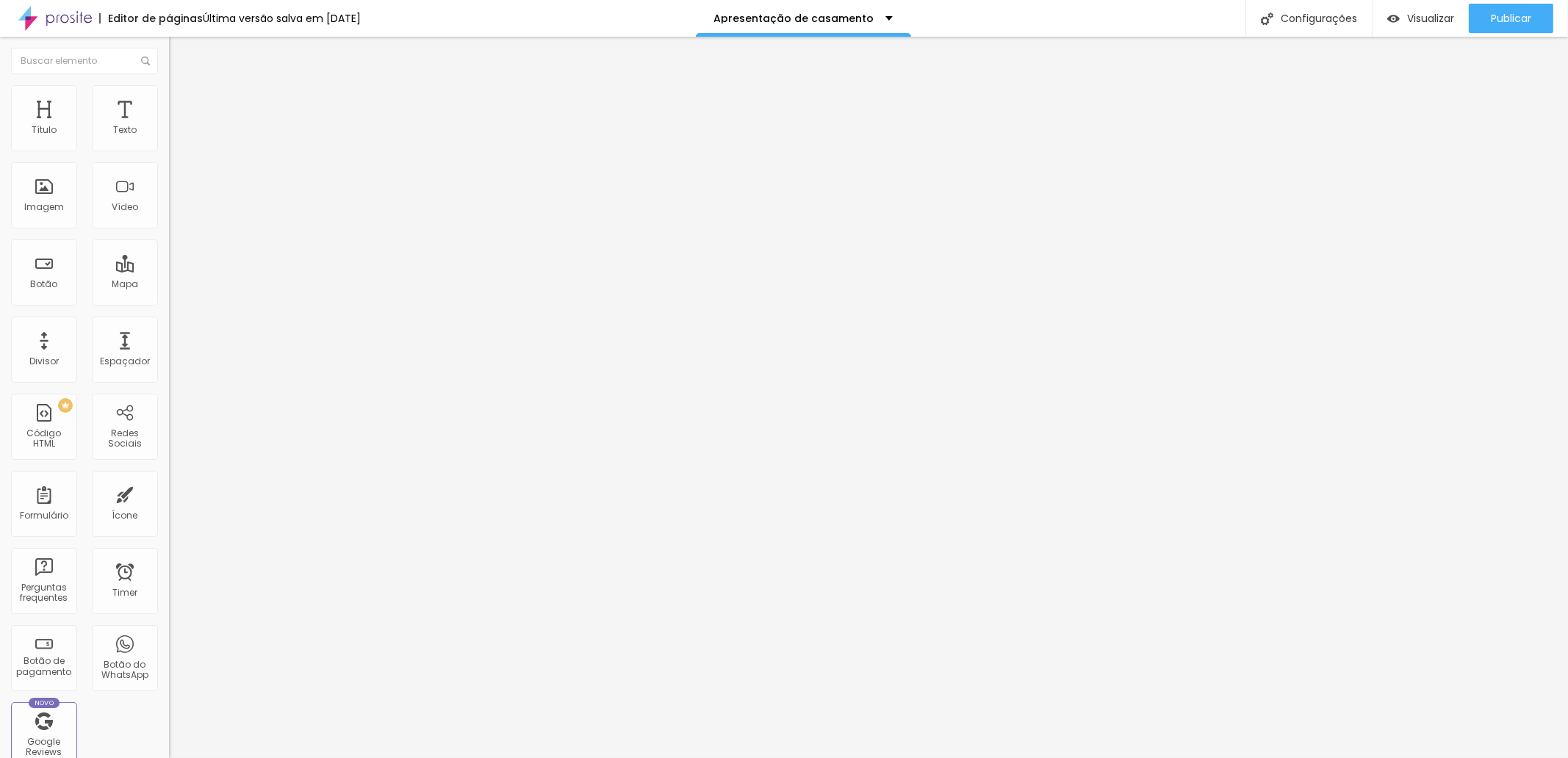
click at [169, 127] on span "Trocar imagem" at bounding box center [210, 120] width 80 height 12
click at [1503, 20] on span "Publicar" at bounding box center [1510, 17] width 40 height 11
